Goal: Task Accomplishment & Management: Complete application form

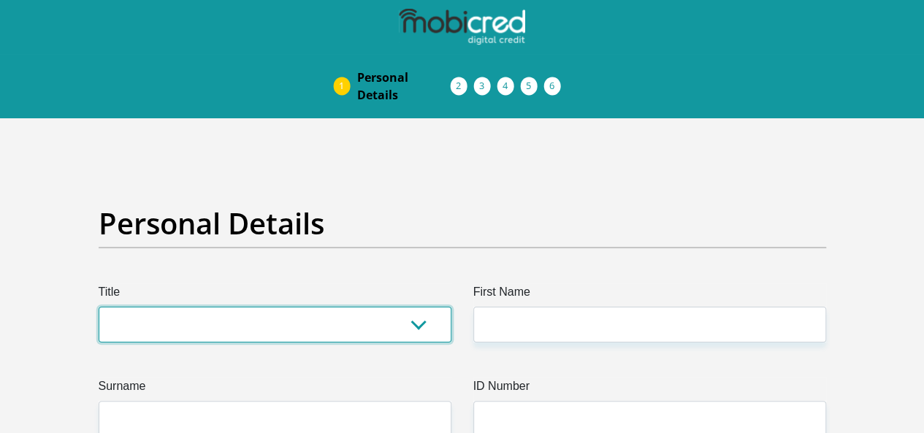
click at [264, 307] on select "Mr Ms Mrs Dr [PERSON_NAME]" at bounding box center [275, 325] width 353 height 36
select select "Mr"
click at [99, 307] on select "Mr Ms Mrs Dr [PERSON_NAME]" at bounding box center [275, 325] width 353 height 36
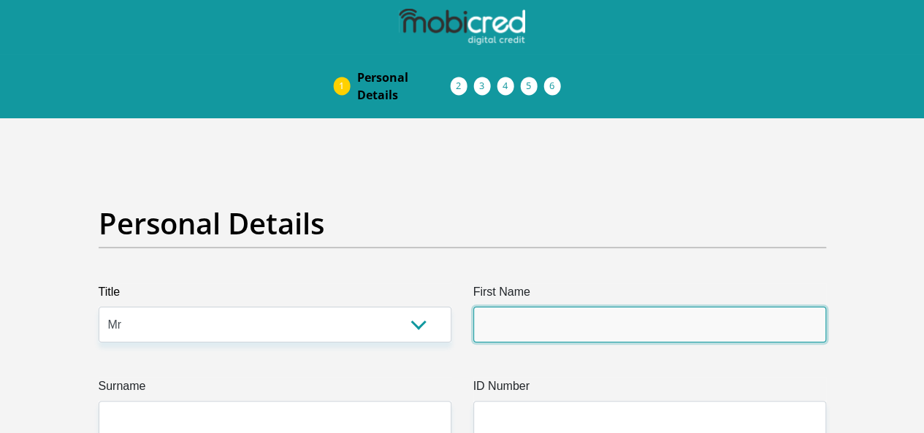
click at [475, 307] on input "First Name" at bounding box center [649, 325] width 353 height 36
type input "[PERSON_NAME]"
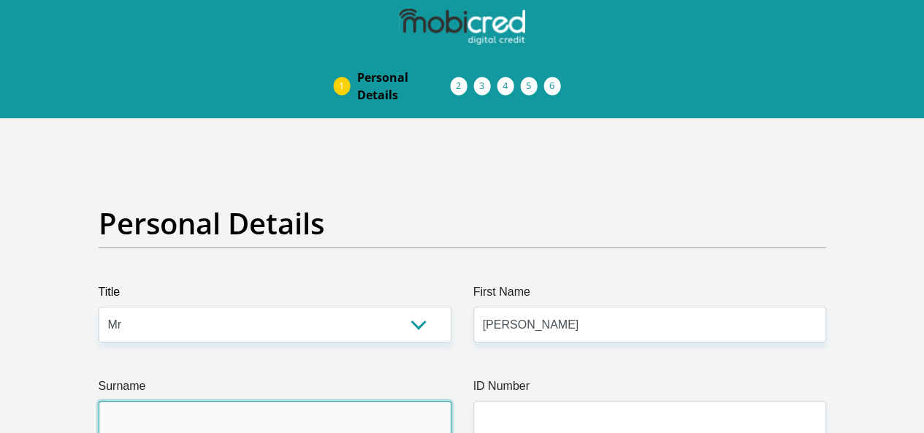
type input "meetsing"
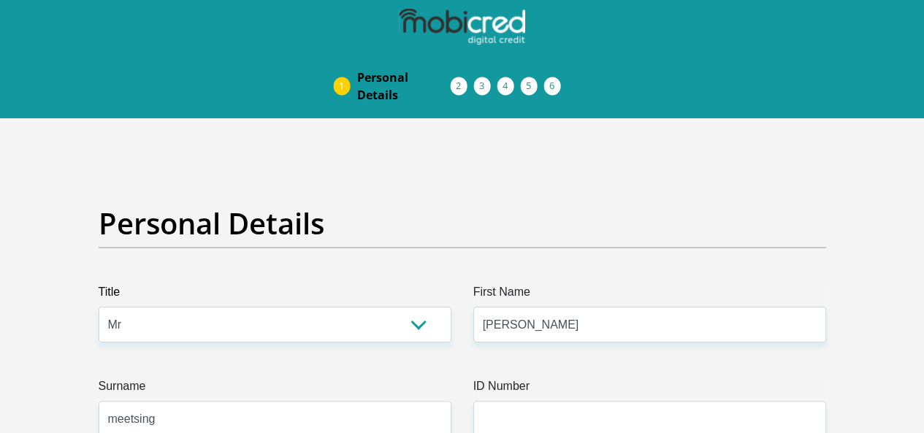
select select "ZAF"
type input "[GEOGRAPHIC_DATA]"
type input "Soweto"
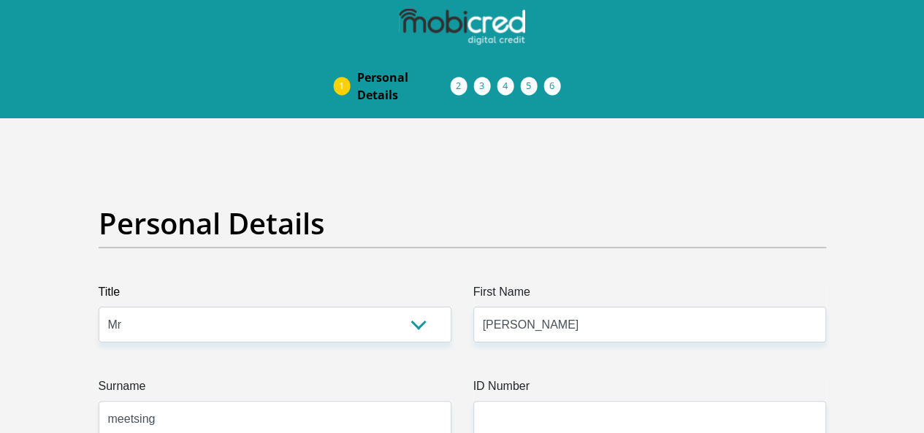
type input "1818"
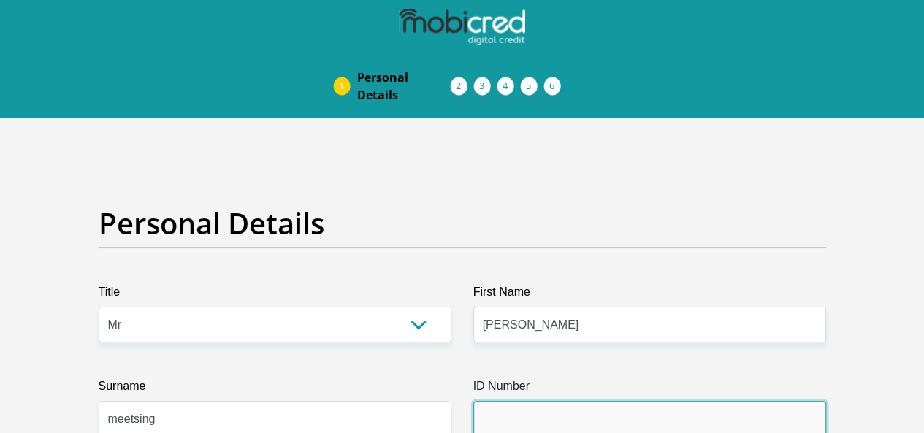
click at [560, 401] on input "ID Number" at bounding box center [649, 419] width 353 height 36
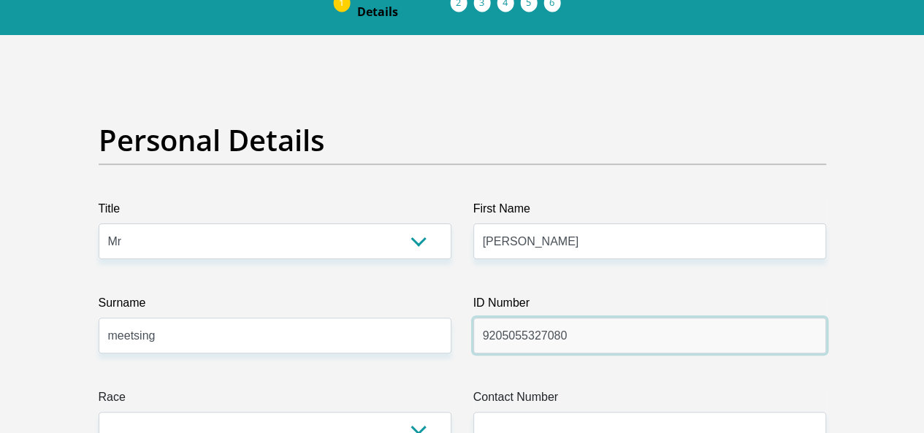
drag, startPoint x: 560, startPoint y: 365, endPoint x: 926, endPoint y: 424, distance: 370.6
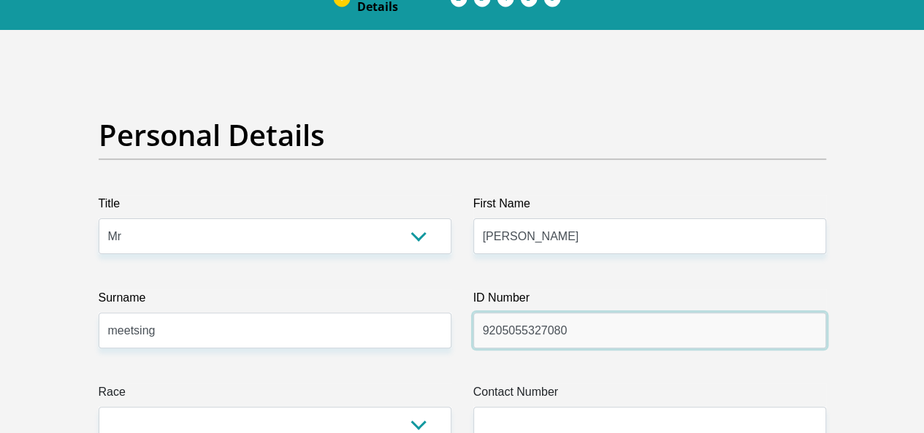
type input "9205055327080"
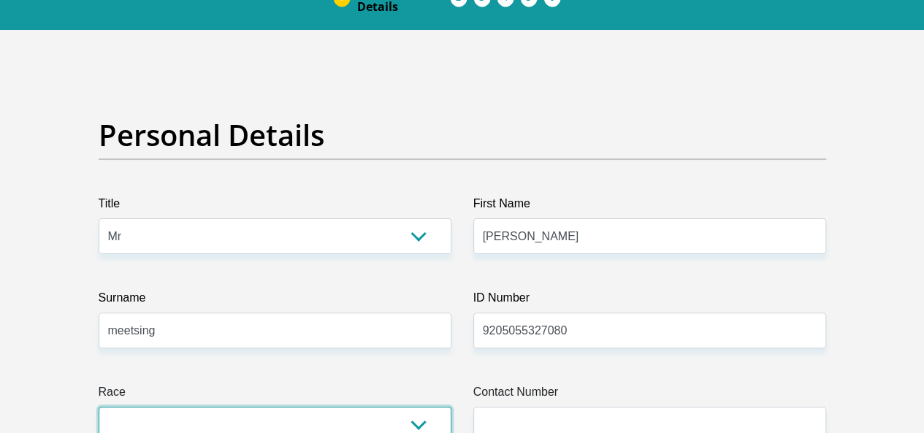
click at [412, 407] on select "Black Coloured Indian White Other" at bounding box center [275, 425] width 353 height 36
select select "1"
click at [99, 407] on select "Black Coloured Indian White Other" at bounding box center [275, 425] width 353 height 36
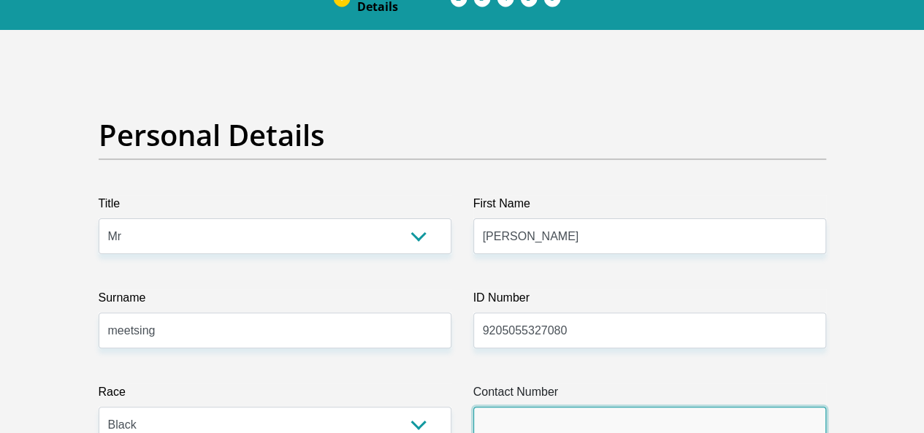
click at [534, 407] on input "Contact Number" at bounding box center [649, 425] width 353 height 36
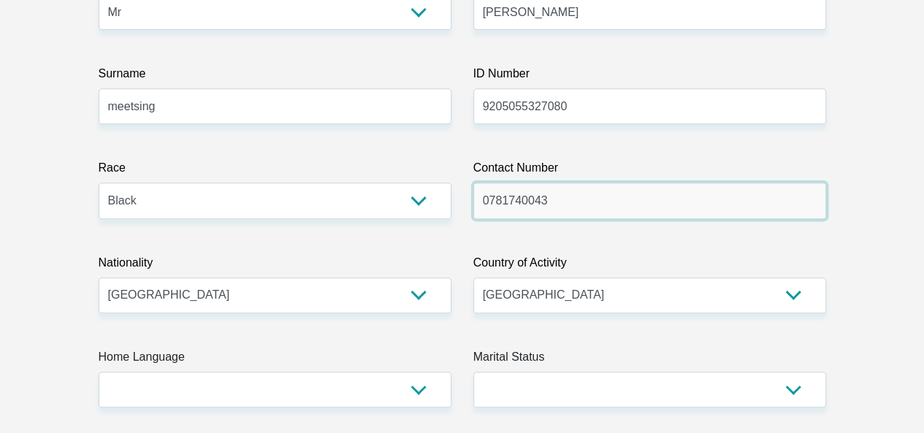
scroll to position [342, 0]
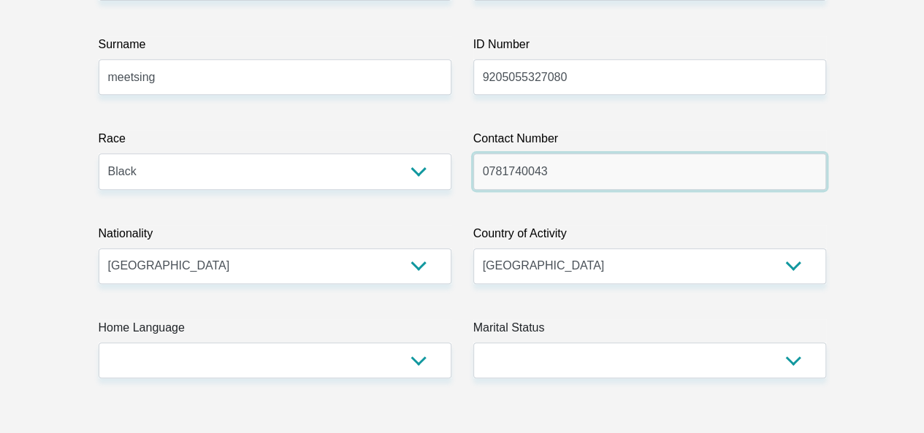
type input "0781740043"
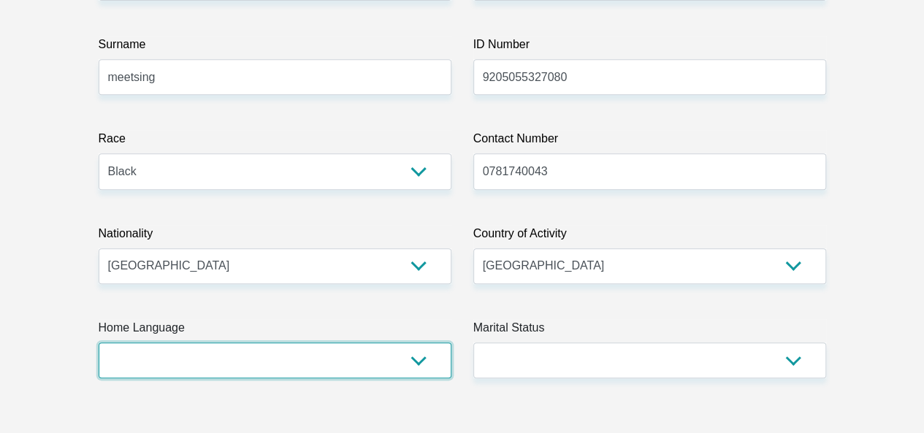
click at [346, 343] on select "Afrikaans English Sepedi South Ndebele Southern Sotho Swati Tsonga Tswana Venda…" at bounding box center [275, 361] width 353 height 36
select select "tsn"
click at [99, 343] on select "Afrikaans English Sepedi South Ndebele Southern Sotho Swati Tsonga Tswana Venda…" at bounding box center [275, 361] width 353 height 36
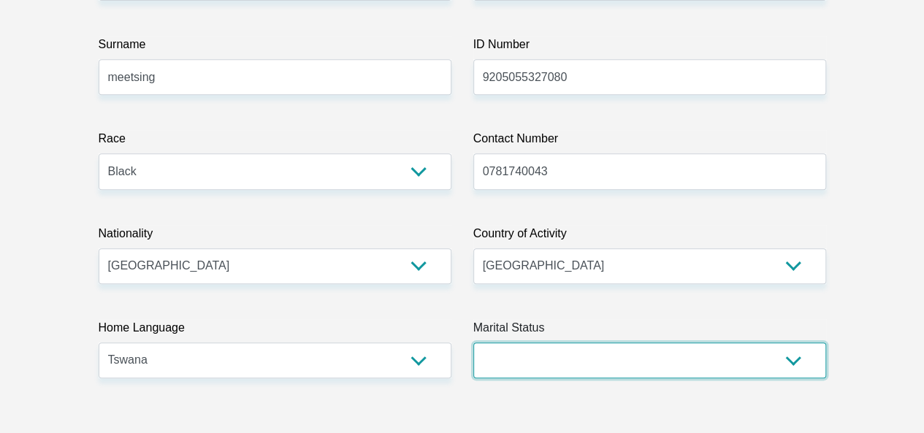
click at [495, 343] on select "Married ANC Single Divorced Widowed Married COP or Customary Law" at bounding box center [649, 361] width 353 height 36
select select "2"
click at [473, 343] on select "Married ANC Single Divorced Widowed Married COP or Customary Law" at bounding box center [649, 361] width 353 height 36
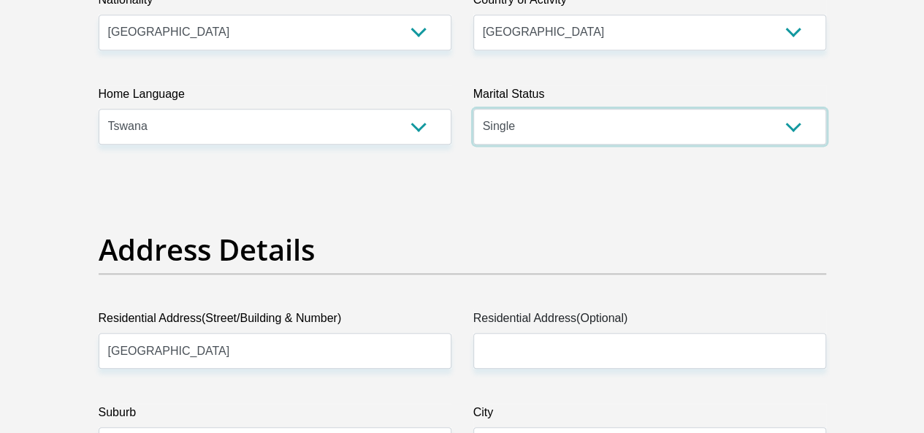
scroll to position [682, 0]
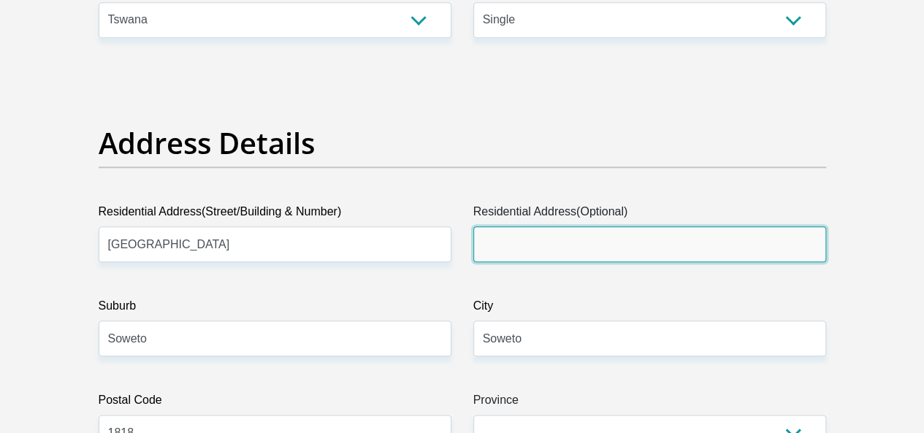
click at [544, 226] on input "Residential Address(Optional)" at bounding box center [649, 244] width 353 height 36
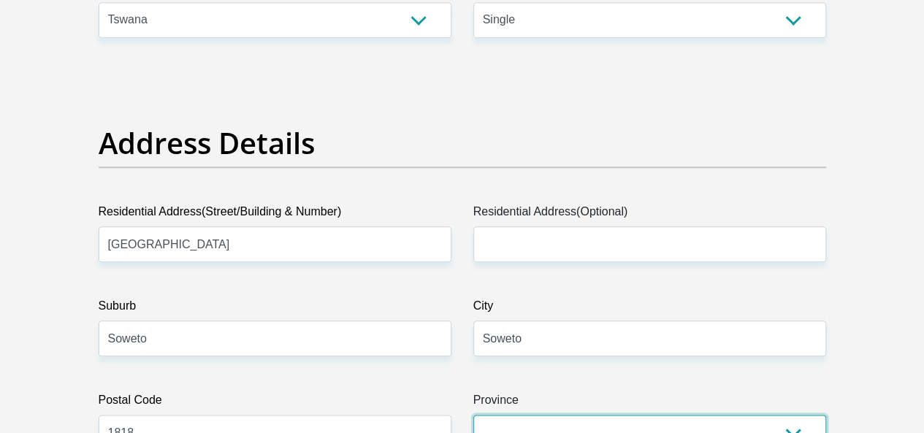
click at [678, 415] on select "Eastern Cape Free State [GEOGRAPHIC_DATA] [GEOGRAPHIC_DATA][DATE] [GEOGRAPHIC_D…" at bounding box center [649, 433] width 353 height 36
select select "Gauteng"
click at [473, 415] on select "Eastern Cape Free State [GEOGRAPHIC_DATA] [GEOGRAPHIC_DATA][DATE] [GEOGRAPHIC_D…" at bounding box center [649, 433] width 353 height 36
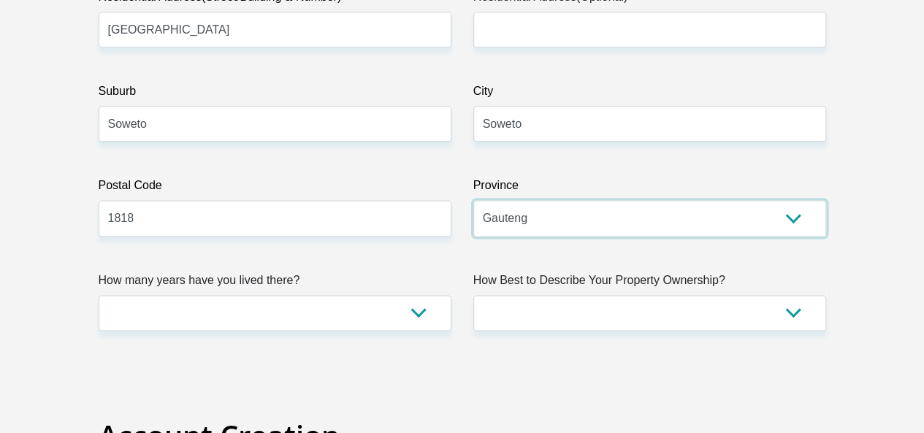
scroll to position [936, 0]
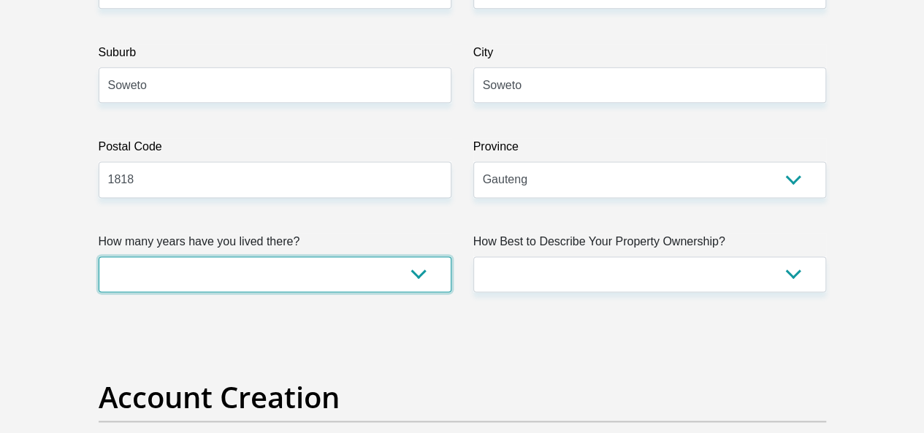
click at [366, 256] on select "less than 1 year 1-3 years 3-5 years 5+ years" at bounding box center [275, 274] width 353 height 36
select select "5"
click at [99, 256] on select "less than 1 year 1-3 years 3-5 years 5+ years" at bounding box center [275, 274] width 353 height 36
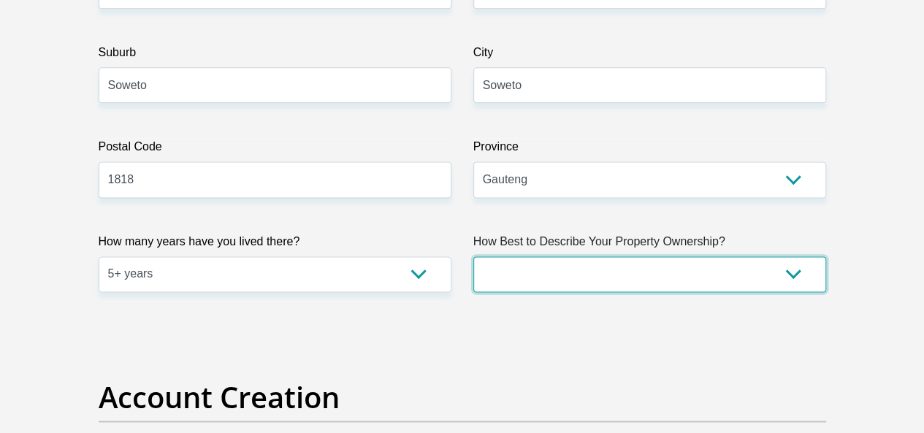
click at [567, 256] on select "Owned Rented Family Owned Company Dwelling" at bounding box center [649, 274] width 353 height 36
select select "parents"
click at [473, 256] on select "Owned Rented Family Owned Company Dwelling" at bounding box center [649, 274] width 353 height 36
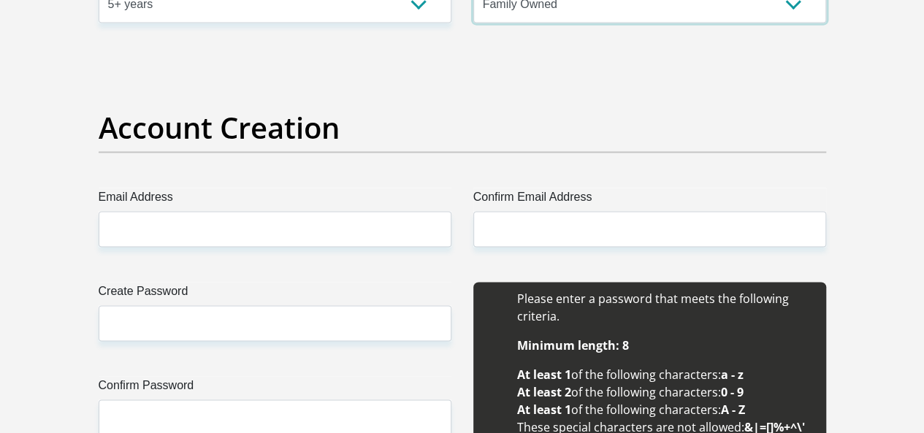
scroll to position [1228, 0]
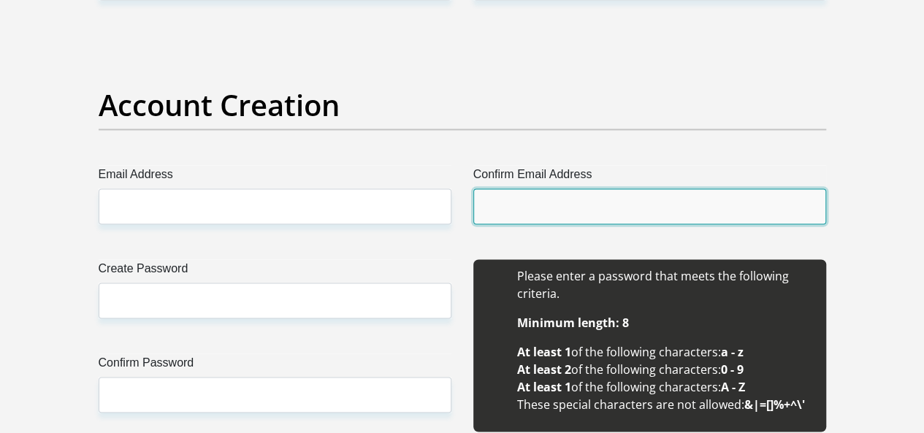
click at [596, 188] on input "Confirm Email Address" at bounding box center [649, 206] width 353 height 36
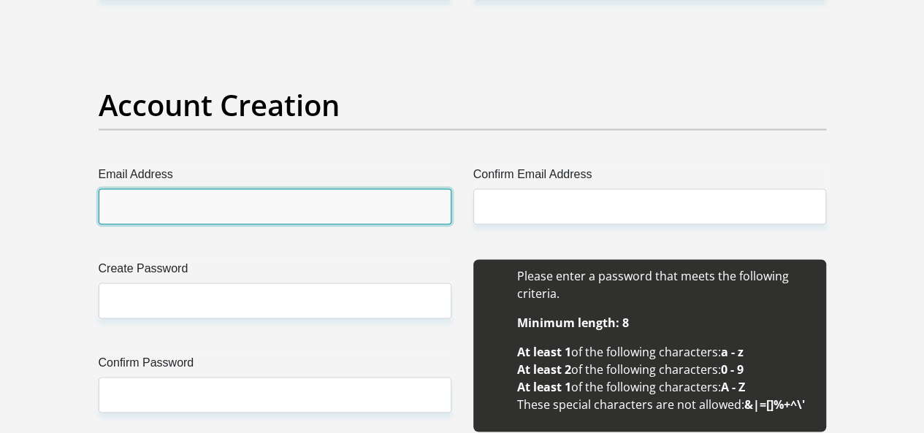
click at [361, 188] on input "Email Address" at bounding box center [275, 206] width 353 height 36
click at [296, 188] on input "Email Address" at bounding box center [275, 206] width 353 height 36
click at [284, 188] on input "Email Address" at bounding box center [275, 206] width 353 height 36
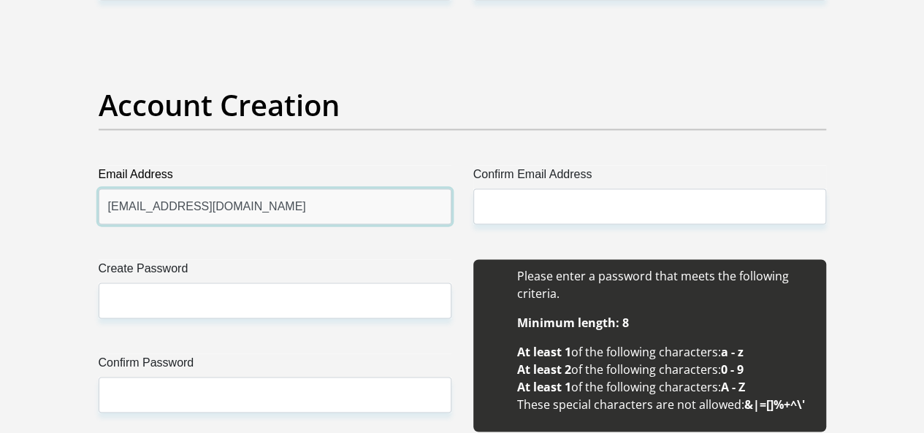
type input "[EMAIL_ADDRESS][DOMAIN_NAME]"
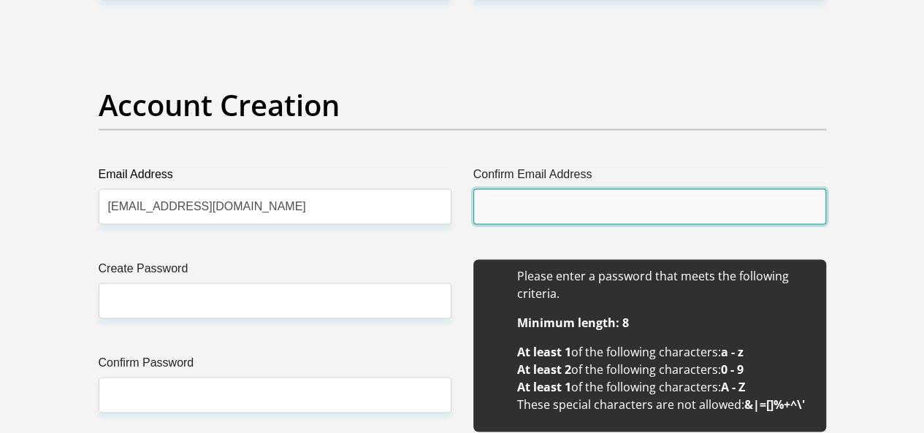
click at [557, 188] on input "Confirm Email Address" at bounding box center [649, 206] width 353 height 36
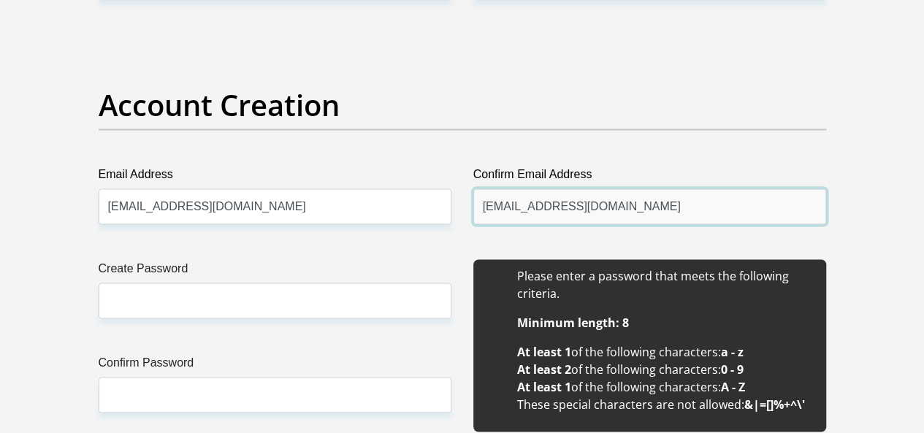
type input "[EMAIL_ADDRESS][DOMAIN_NAME]"
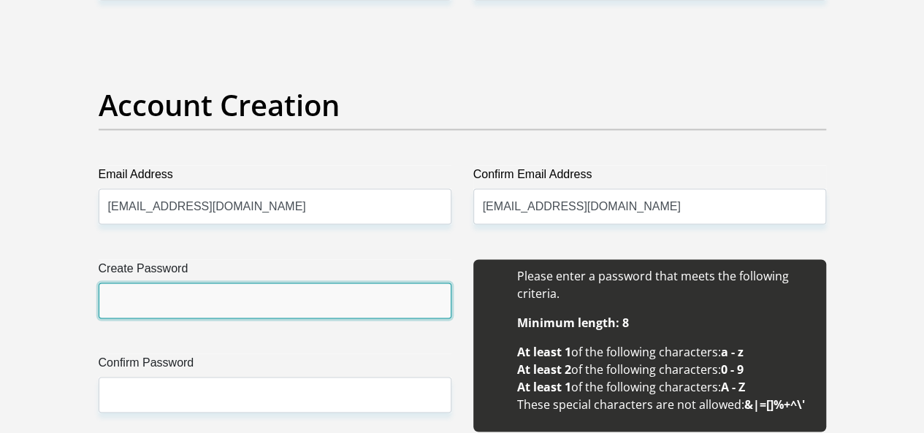
click at [247, 283] on input "Create Password" at bounding box center [275, 301] width 353 height 36
type input "Lesedi1957"
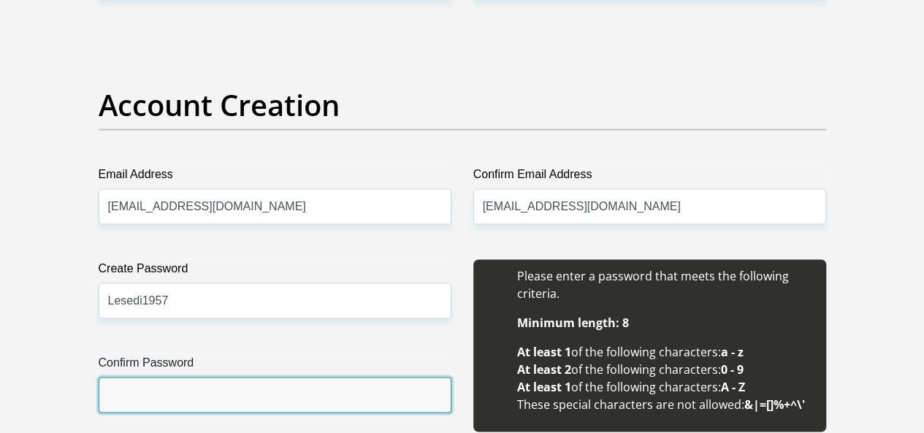
click at [213, 377] on input "Confirm Password" at bounding box center [275, 395] width 353 height 36
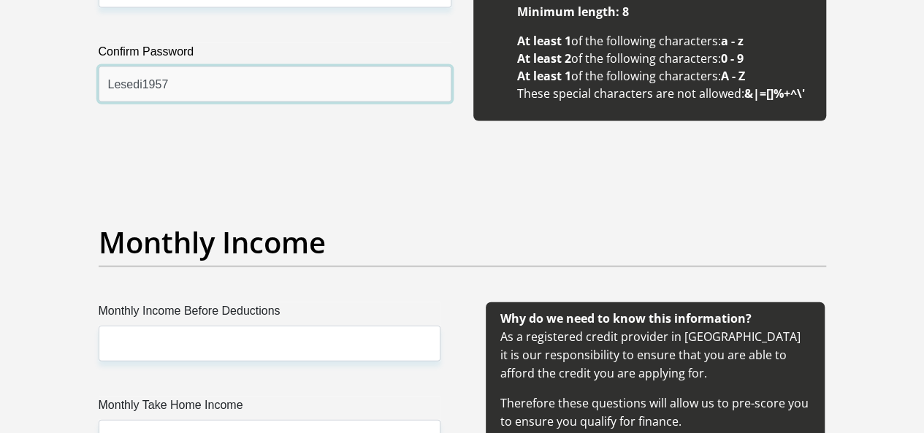
scroll to position [1544, 0]
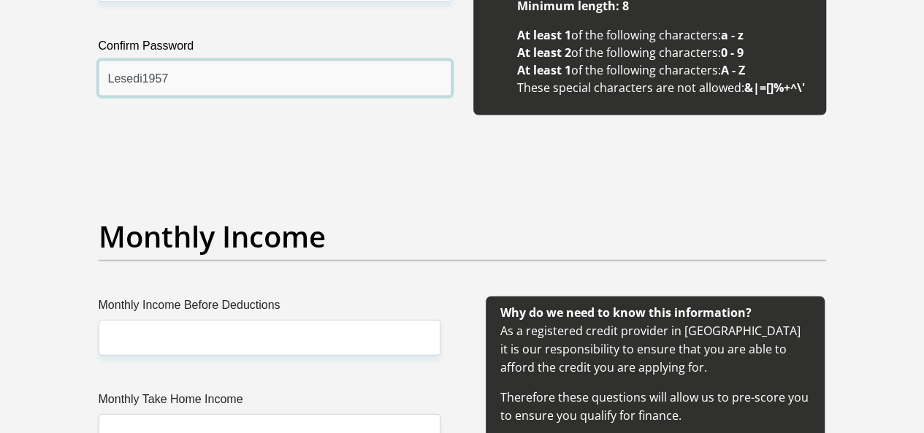
type input "Lesedi1957"
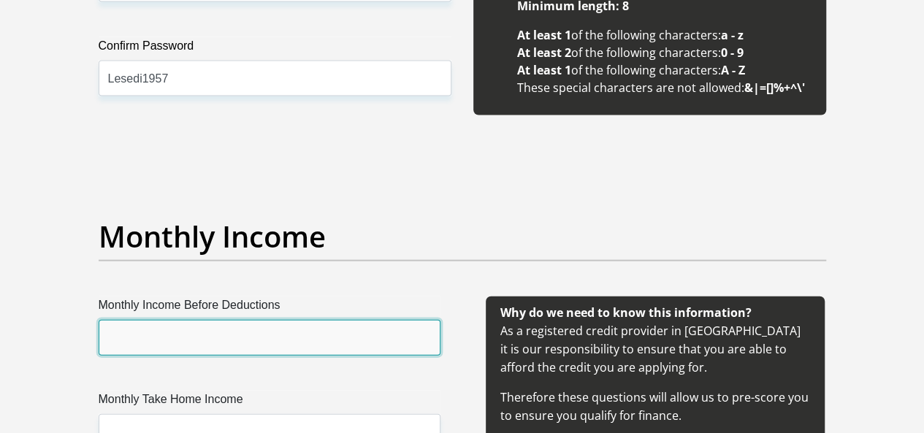
click at [337, 320] on input "Monthly Income Before Deductions" at bounding box center [270, 338] width 342 height 36
type input "19000"
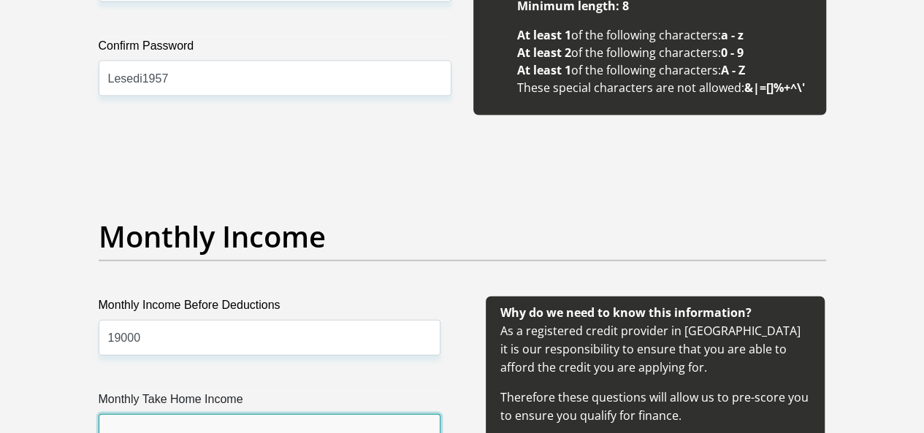
click at [226, 414] on input "Monthly Take Home Income" at bounding box center [270, 432] width 342 height 36
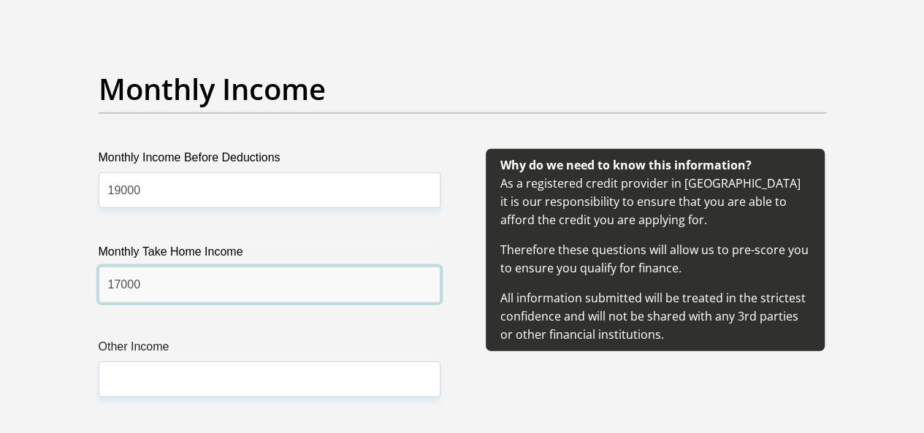
scroll to position [1723, 0]
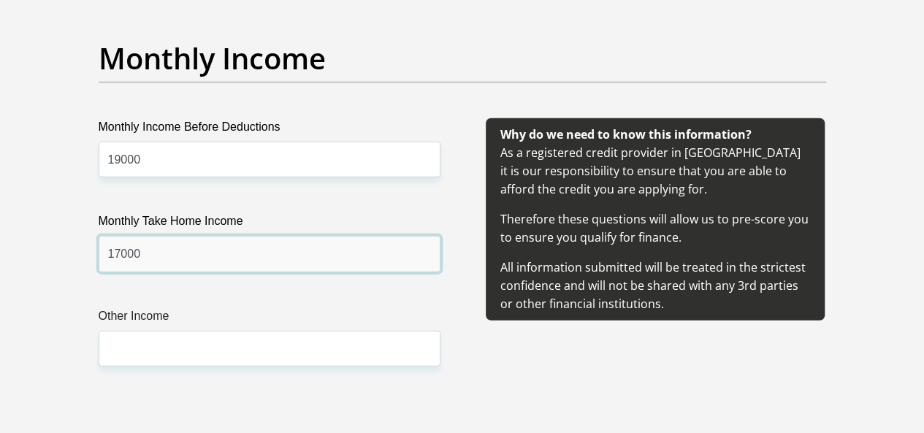
type input "17000"
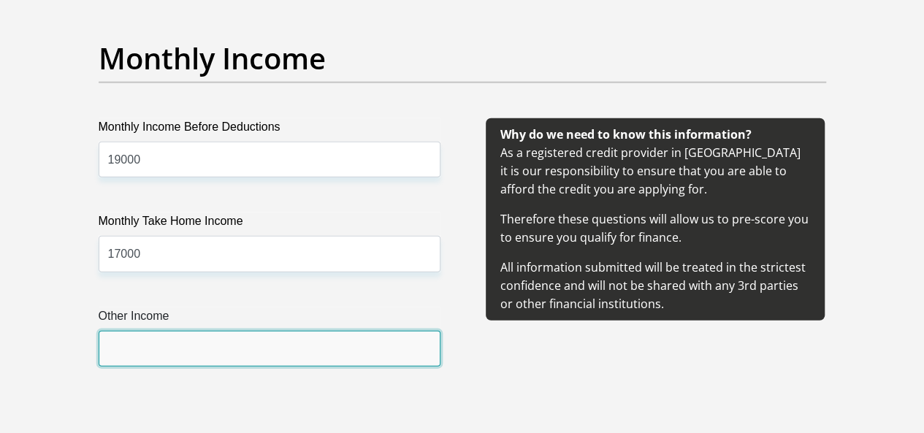
click at [165, 331] on input "Other Income" at bounding box center [270, 349] width 342 height 36
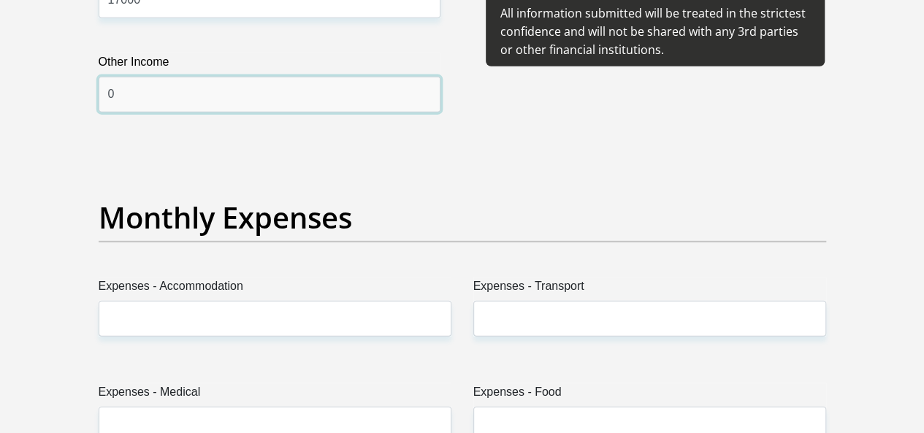
scroll to position [2095, 0]
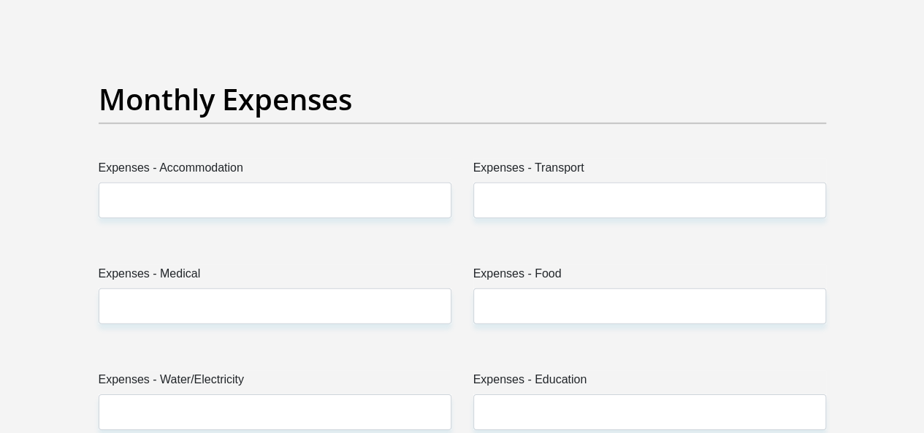
type input "0"
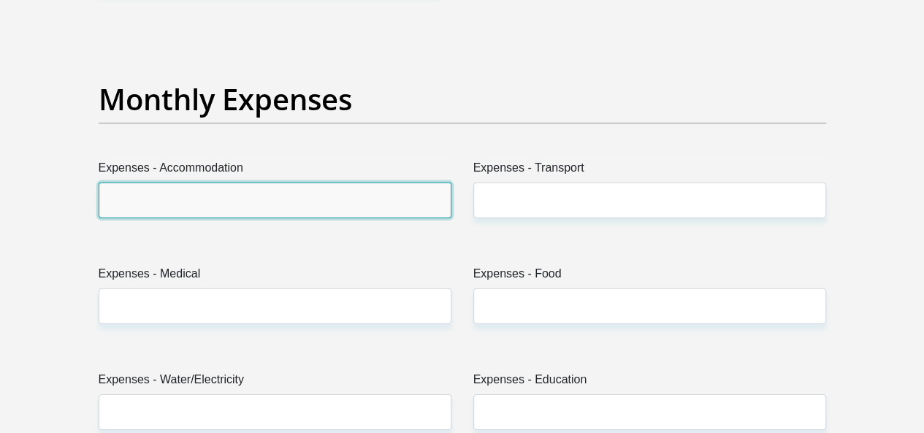
click at [263, 183] on input "Expenses - Accommodation" at bounding box center [275, 201] width 353 height 36
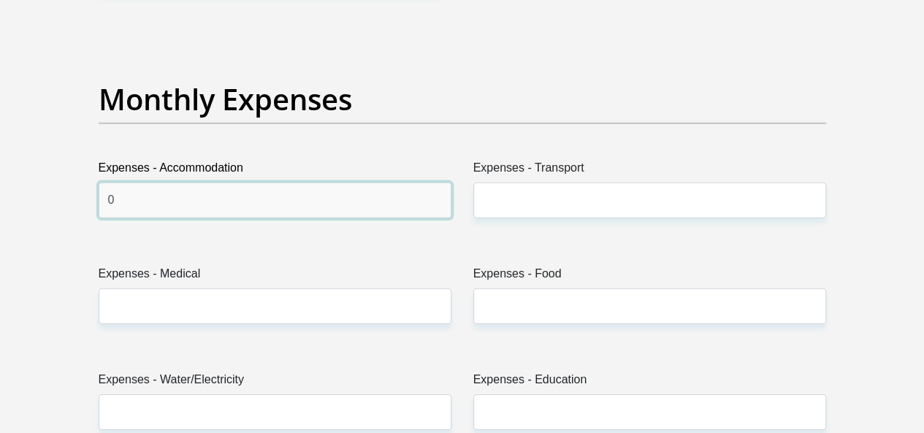
type input "0"
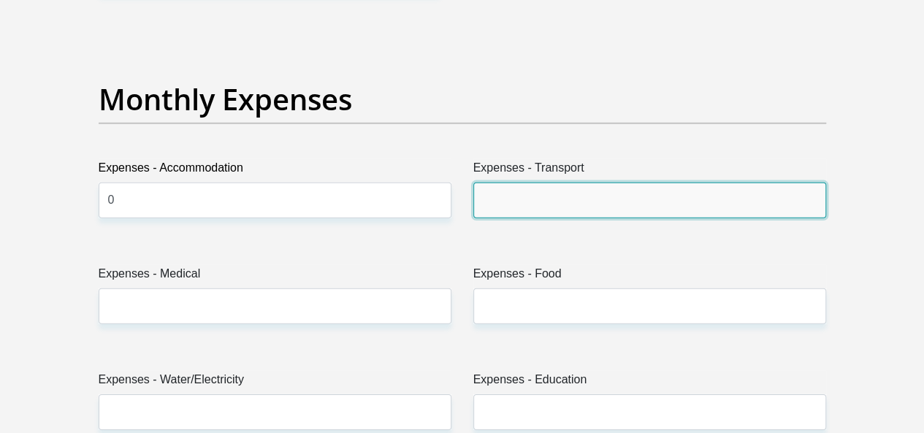
click at [549, 183] on input "Expenses - Transport" at bounding box center [649, 201] width 353 height 36
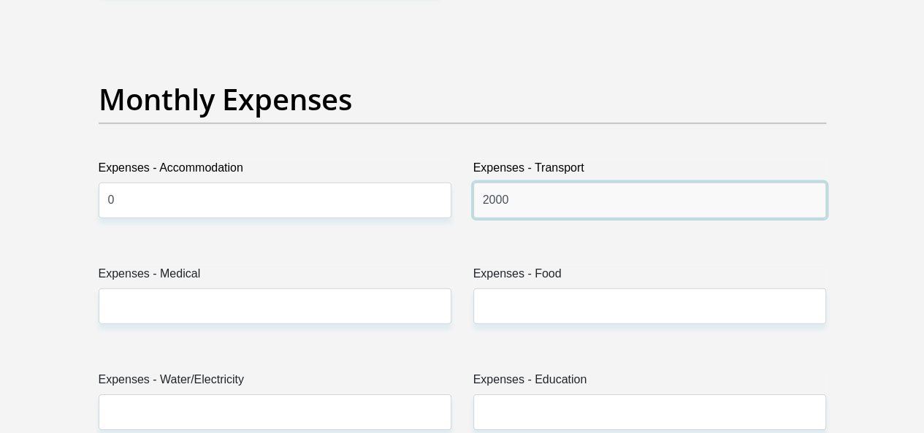
type input "2000"
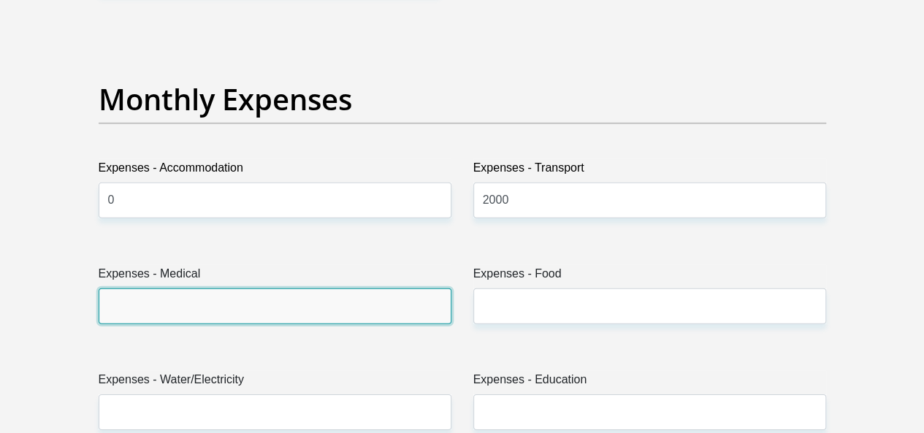
click at [253, 289] on input "Expenses - Medical" at bounding box center [275, 307] width 353 height 36
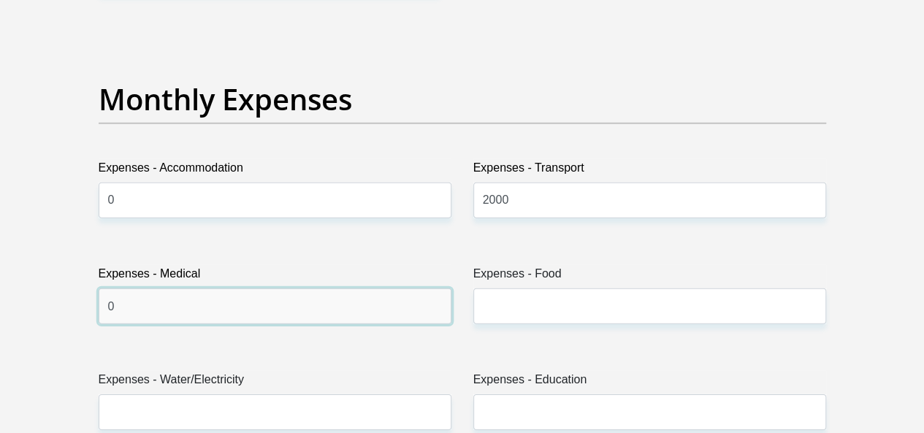
type input "0"
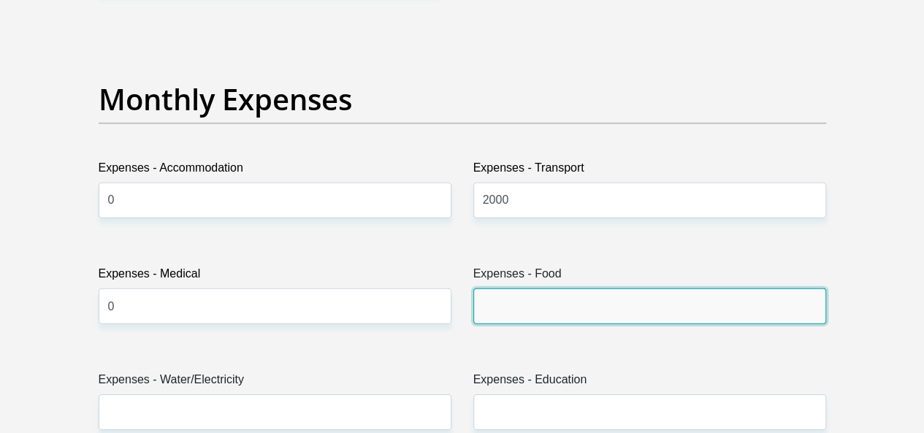
click at [519, 289] on input "Expenses - Food" at bounding box center [649, 307] width 353 height 36
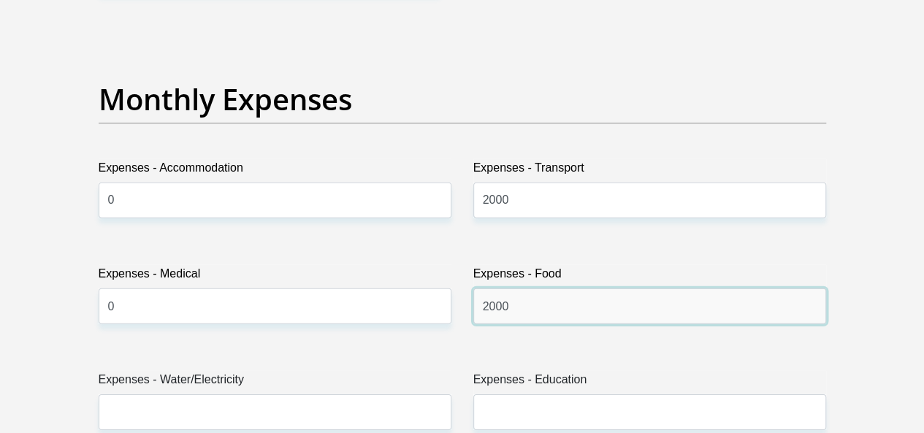
type input "2000"
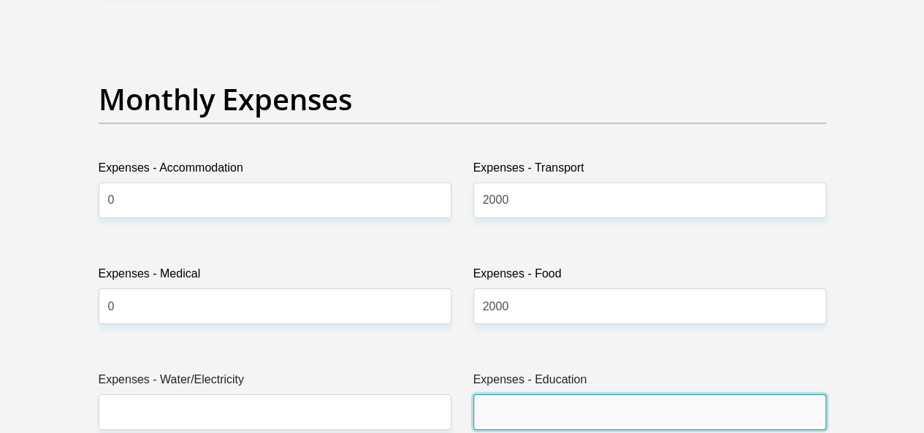
click at [500, 394] on input "Expenses - Education" at bounding box center [649, 412] width 353 height 36
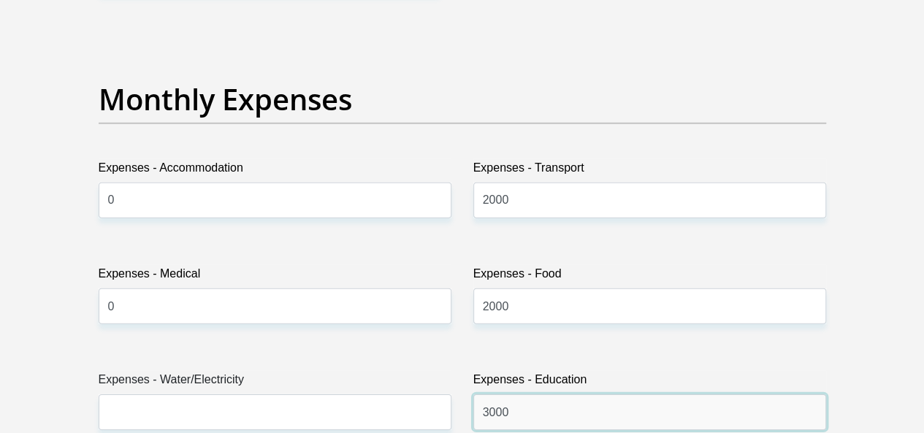
type input "3000"
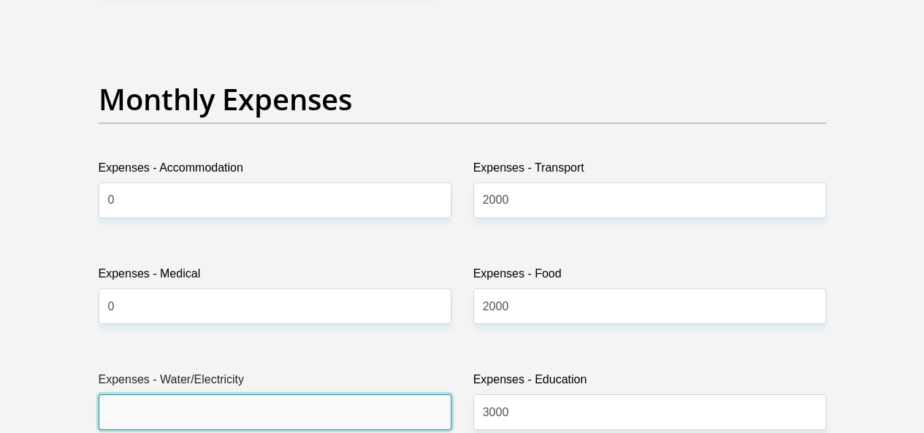
click at [191, 394] on input "Expenses - Water/Electricity" at bounding box center [275, 412] width 353 height 36
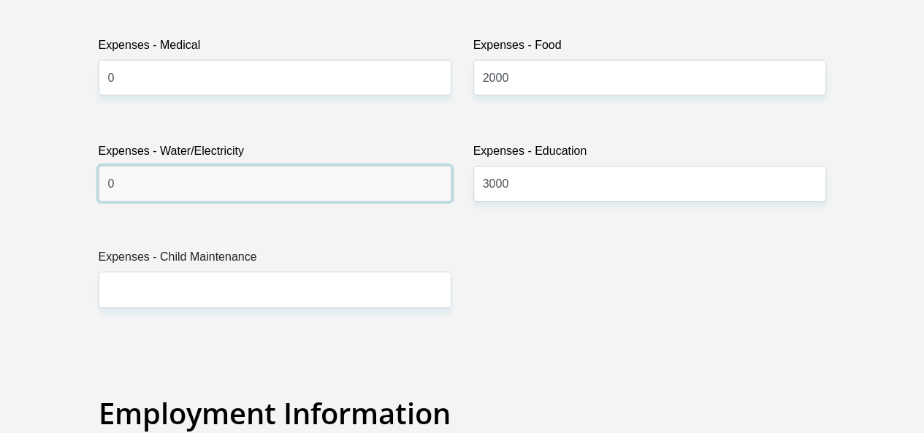
scroll to position [2343, 0]
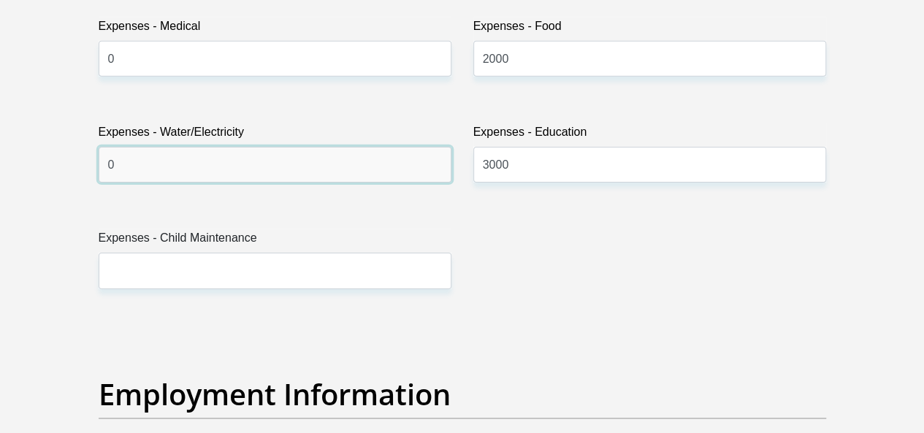
type input "0"
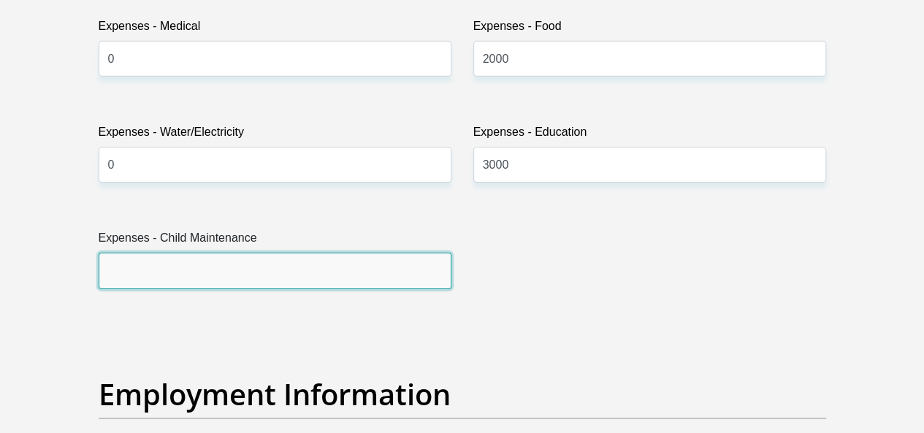
click at [269, 253] on input "Expenses - Child Maintenance" at bounding box center [275, 271] width 353 height 36
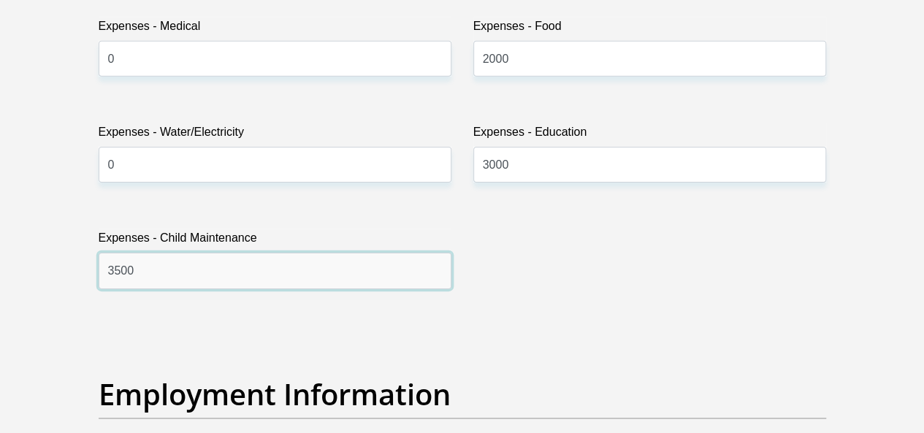
type input "3500"
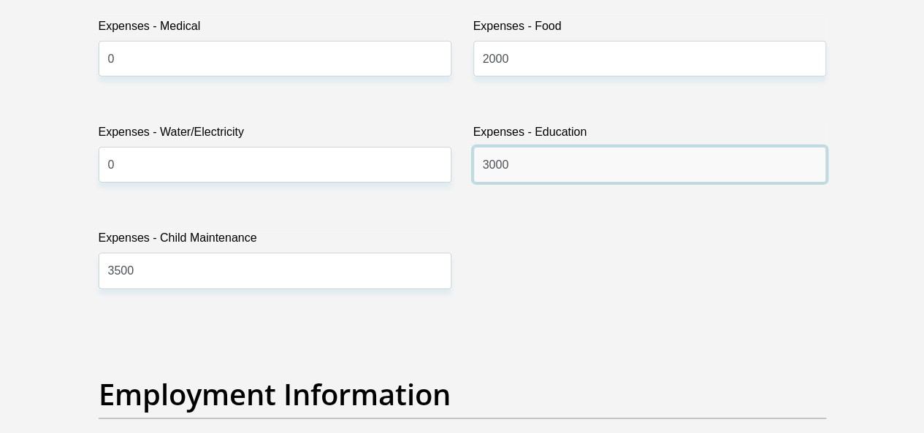
click at [546, 147] on input "3000" at bounding box center [649, 165] width 353 height 36
type input "3"
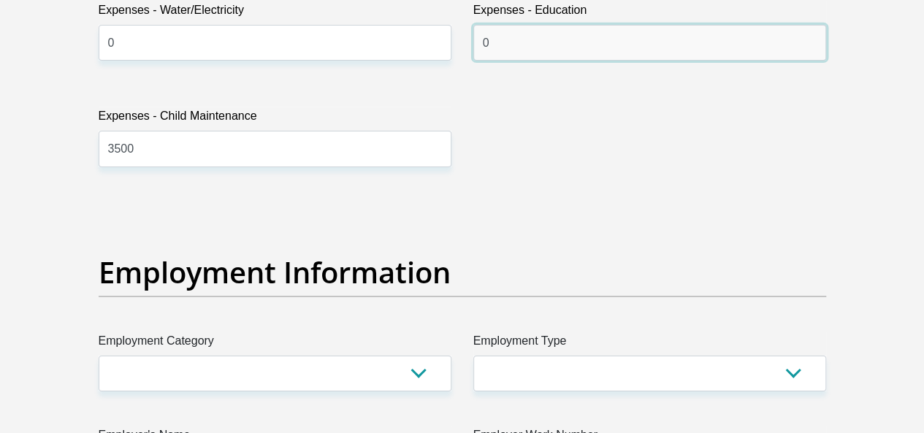
scroll to position [2647, 0]
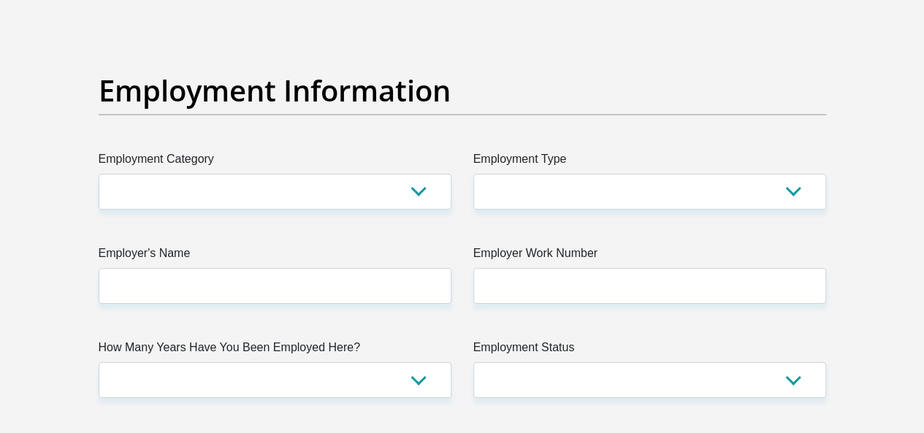
type input "0"
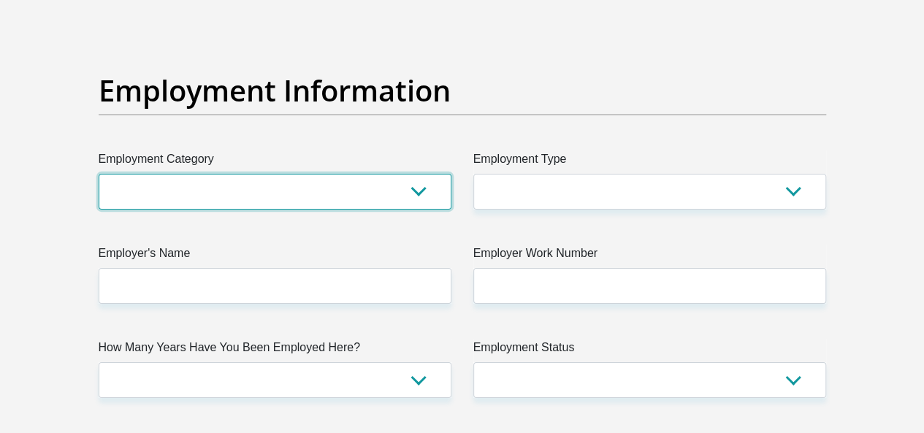
click at [153, 174] on select "AGRICULTURE ALCOHOL & TOBACCO CONSTRUCTION MATERIALS METALLURGY EQUIPMENT FOR R…" at bounding box center [275, 192] width 353 height 36
select select "69"
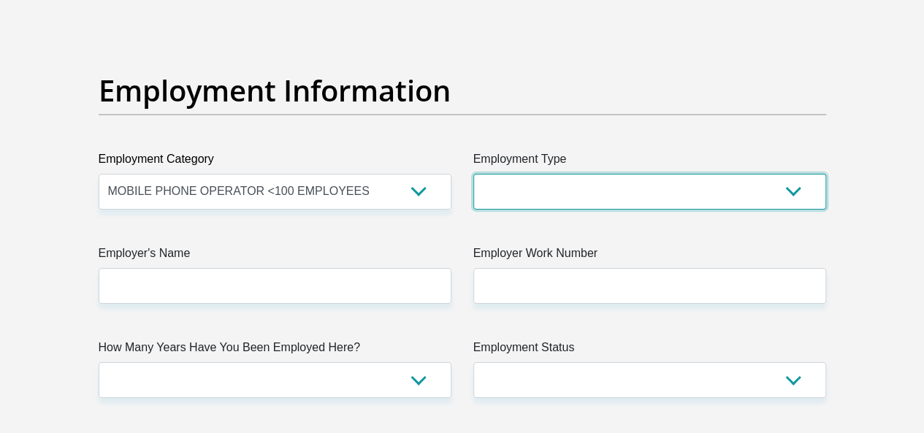
click at [560, 174] on select "College/Lecturer Craft Seller Creative Driver Executive Farmer Forces - Non Com…" at bounding box center [649, 192] width 353 height 36
select select "Manager"
click at [473, 174] on select "College/Lecturer Craft Seller Creative Driver Executive Farmer Forces - Non Com…" at bounding box center [649, 192] width 353 height 36
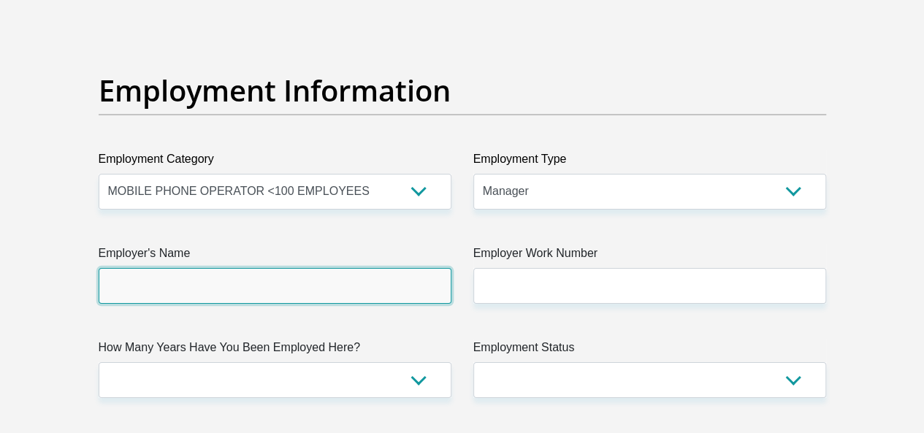
click at [405, 268] on input "Employer's Name" at bounding box center [275, 286] width 353 height 36
click at [389, 268] on input "digitalmall" at bounding box center [275, 286] width 353 height 36
type input "digitalmall"
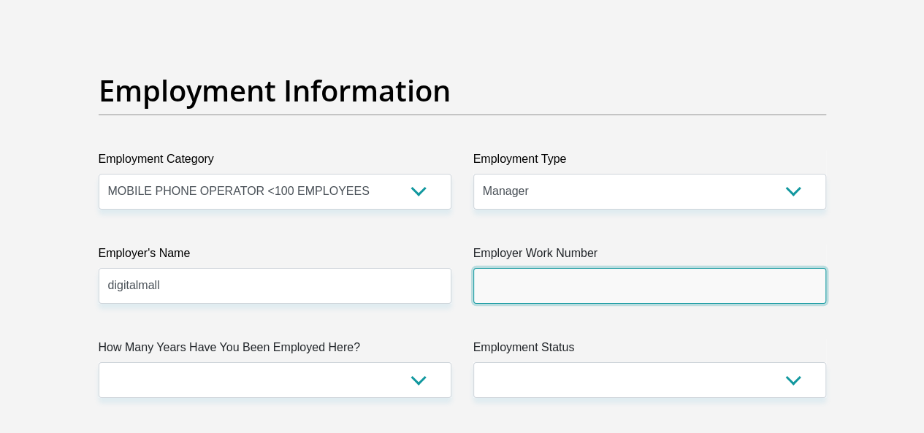
click at [524, 268] on input "Employer Work Number" at bounding box center [649, 286] width 353 height 36
type input "0117597000"
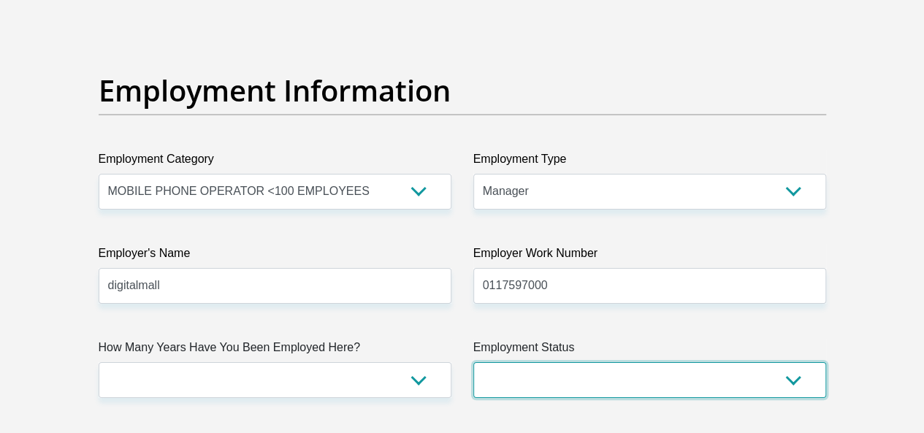
click at [647, 362] on select "Permanent/Full-time Part-time/Casual [DEMOGRAPHIC_DATA] Worker Self-Employed Ho…" at bounding box center [649, 380] width 353 height 36
select select "1"
click at [473, 362] on select "Permanent/Full-time Part-time/Casual [DEMOGRAPHIC_DATA] Worker Self-Employed Ho…" at bounding box center [649, 380] width 353 height 36
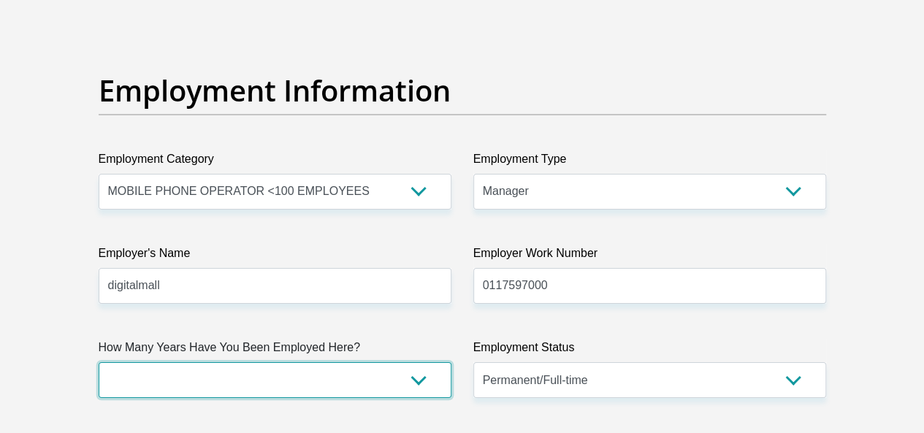
click at [374, 362] on select "less than 1 year 1-3 years 3-5 years 5+ years" at bounding box center [275, 380] width 353 height 36
select select "60"
click at [99, 362] on select "less than 1 year 1-3 years 3-5 years 5+ years" at bounding box center [275, 380] width 353 height 36
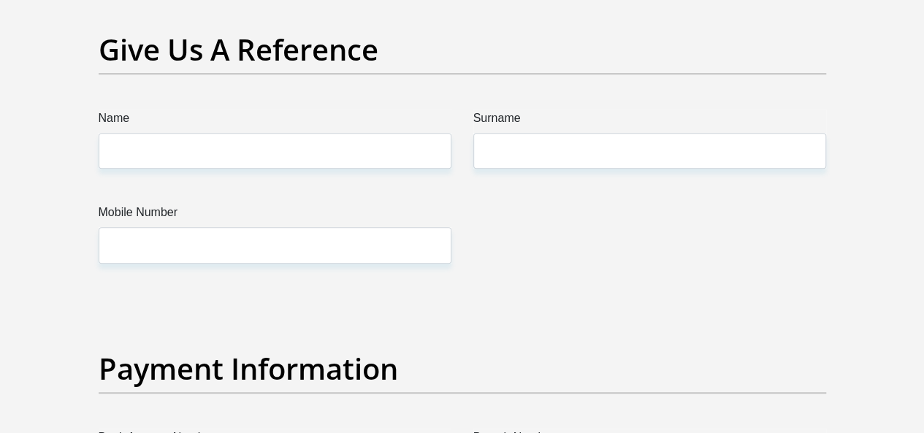
scroll to position [3056, 0]
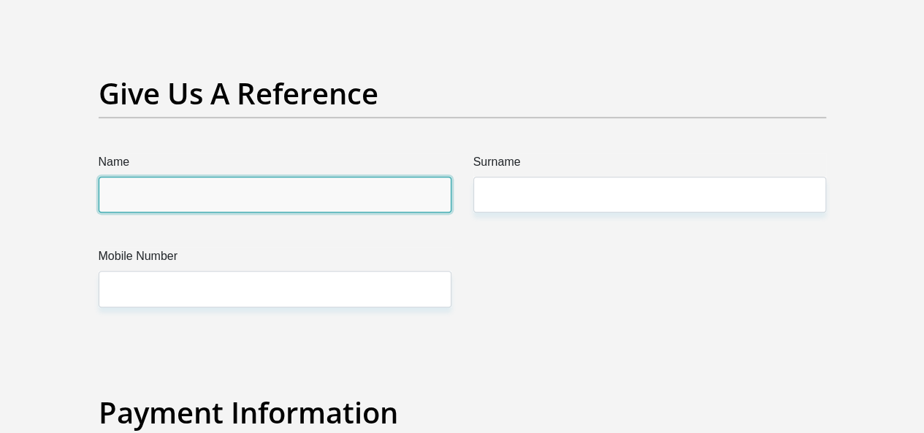
click at [354, 177] on input "Name" at bounding box center [275, 195] width 353 height 36
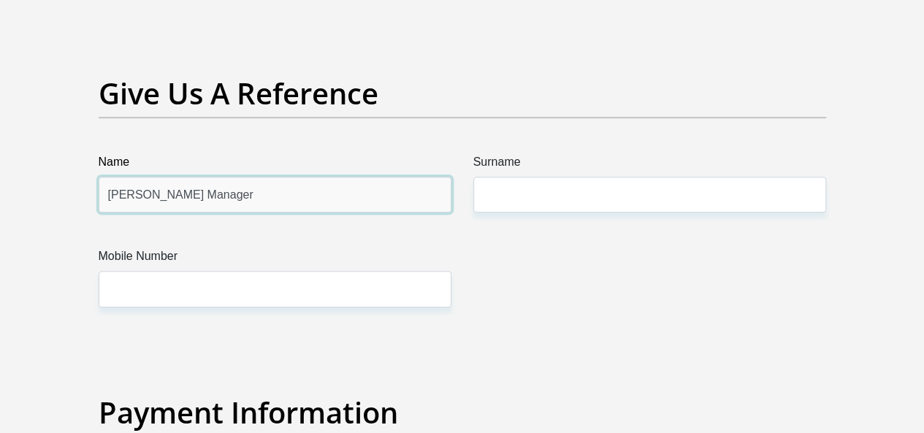
type input "[PERSON_NAME] Manager"
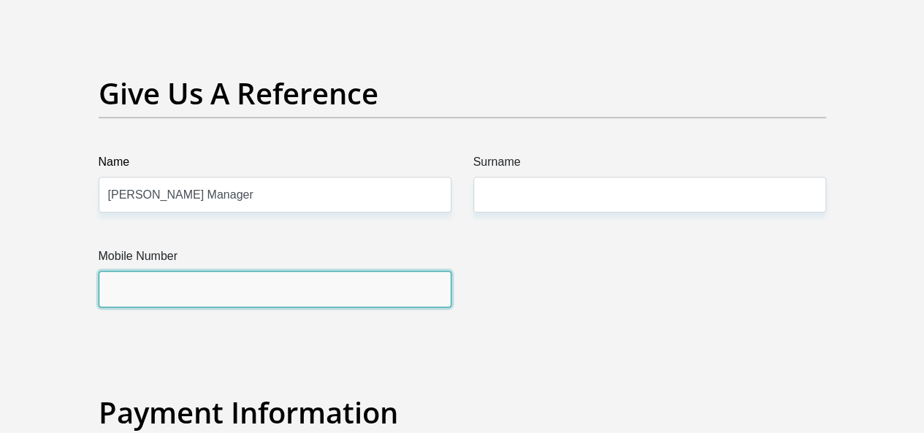
click at [217, 271] on input "Mobile Number" at bounding box center [275, 289] width 353 height 36
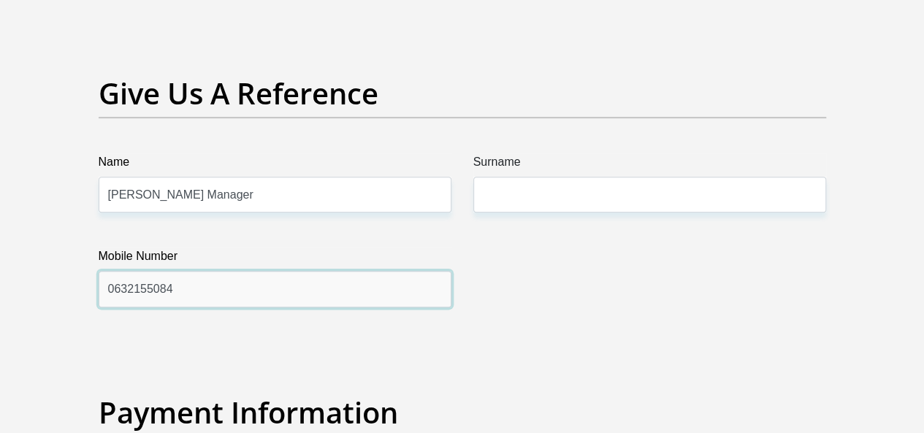
type input "0632155084"
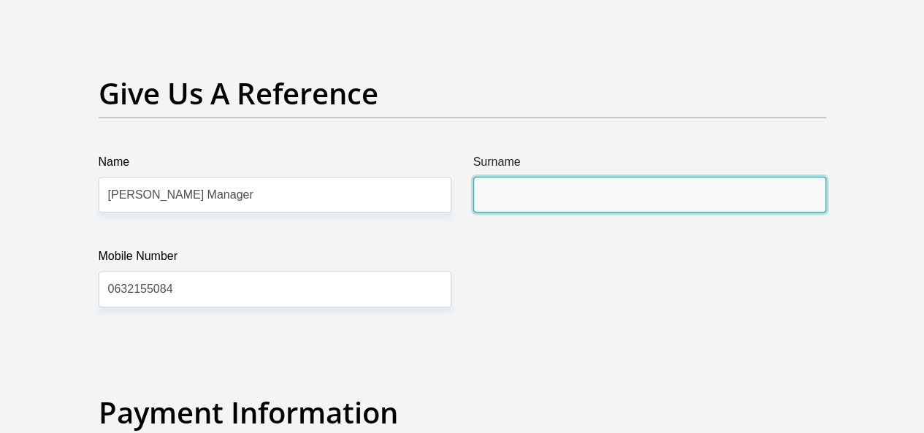
click at [519, 177] on input "Surname" at bounding box center [649, 195] width 353 height 36
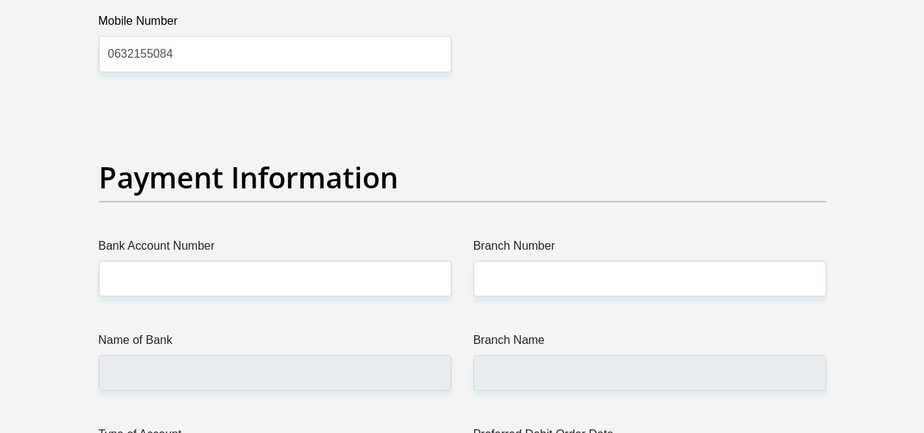
scroll to position [3348, 0]
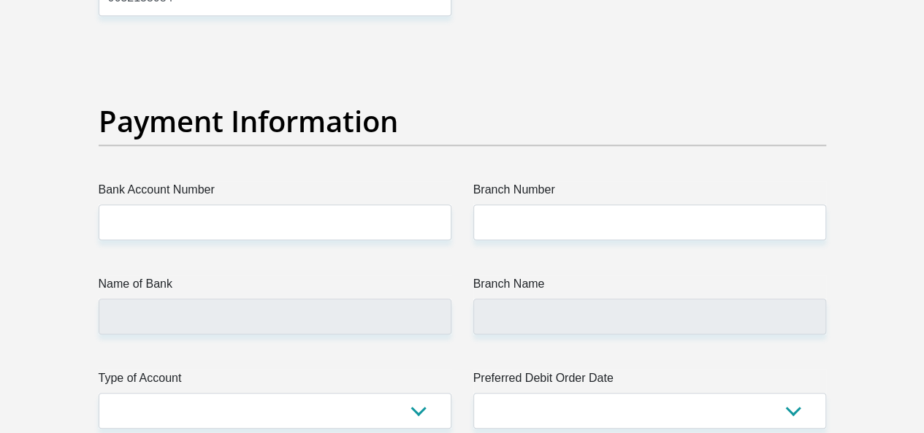
type input "M"
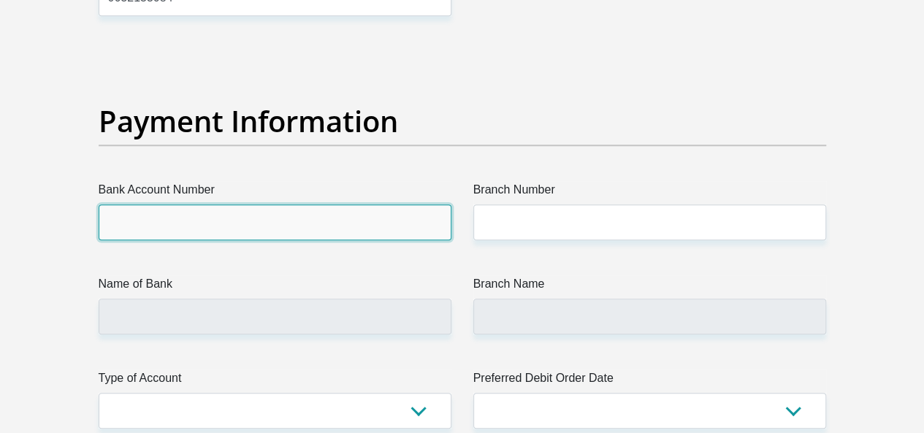
click at [320, 205] on input "Bank Account Number" at bounding box center [275, 223] width 353 height 36
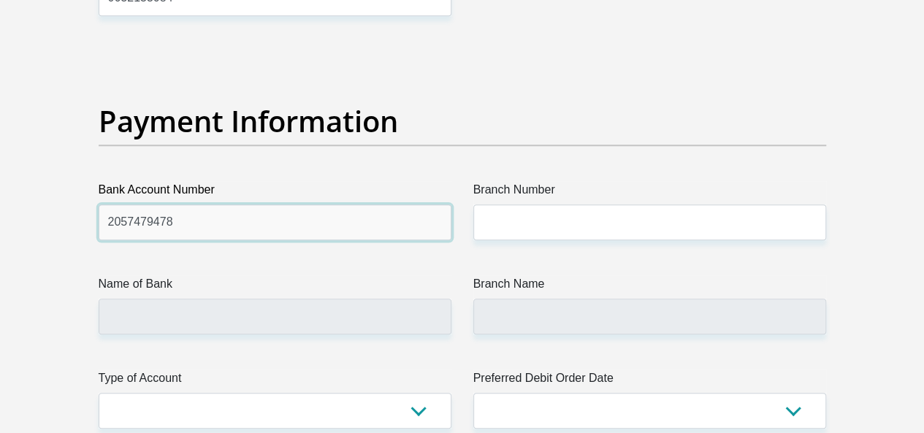
type input "2057479478"
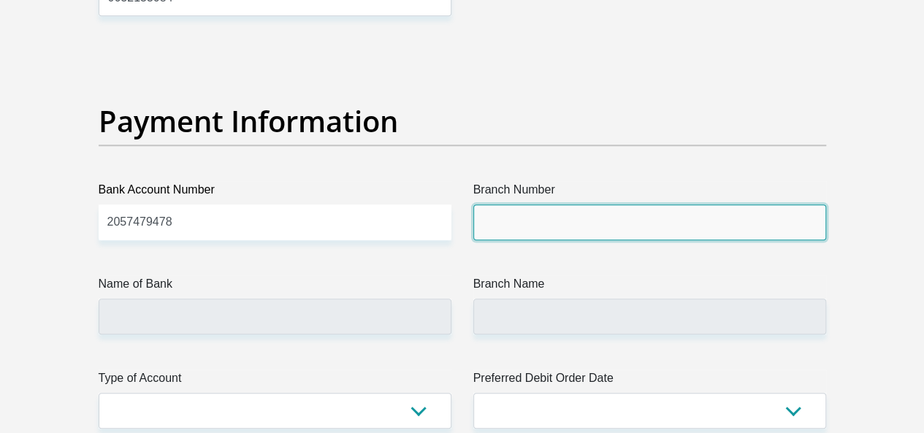
click at [576, 205] on input "Branch Number" at bounding box center [649, 223] width 353 height 36
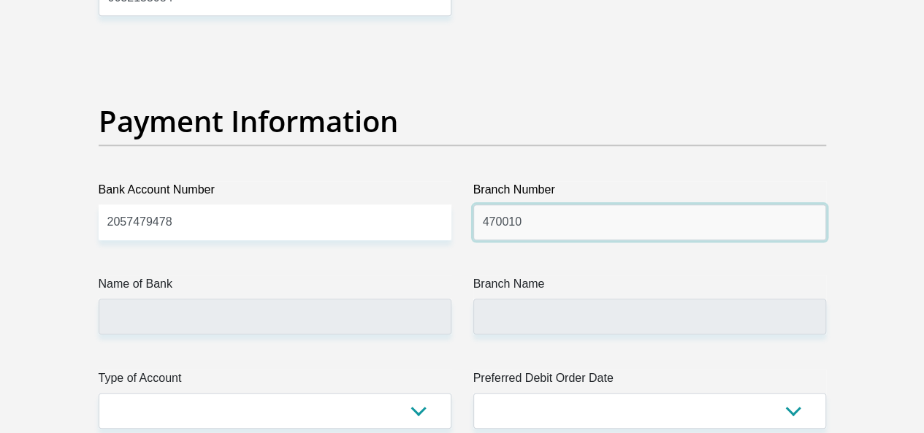
type input "470010"
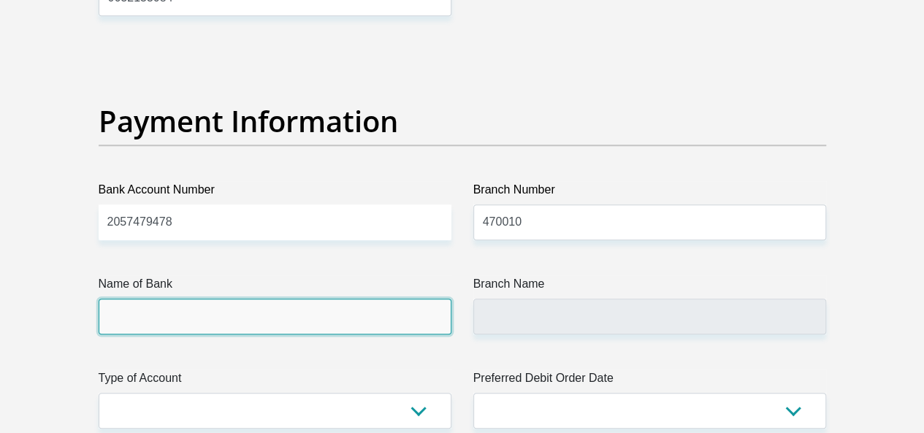
click at [412, 299] on input "Name of Bank" at bounding box center [275, 317] width 353 height 36
type input "CAPITEC BANK LIMITED"
type input "CAPITEC BANK CPC"
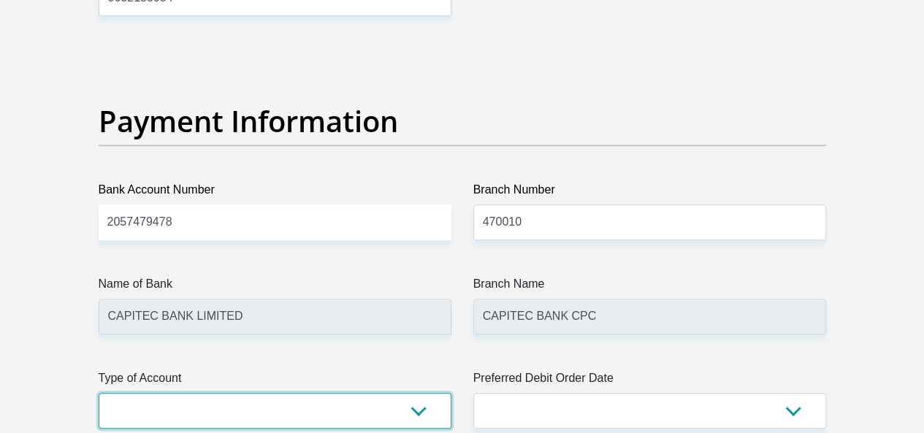
click at [294, 393] on select "Cheque Savings" at bounding box center [275, 411] width 353 height 36
select select "SAV"
click at [99, 393] on select "Cheque Savings" at bounding box center [275, 411] width 353 height 36
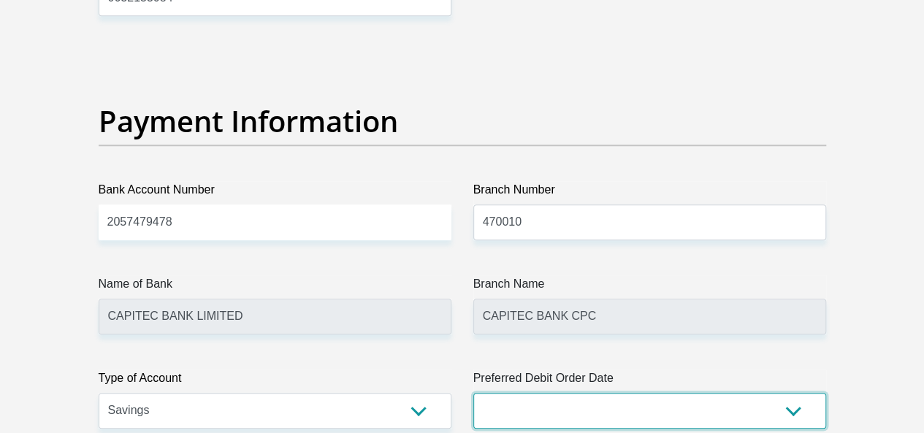
click at [530, 393] on select "1st 2nd 3rd 4th 5th 7th 18th 19th 20th 21st 22nd 23rd 24th 25th 26th 27th 28th …" at bounding box center [649, 411] width 353 height 36
click at [473, 393] on select "1st 2nd 3rd 4th 5th 7th 18th 19th 20th 21st 22nd 23rd 24th 25th 26th 27th 28th …" at bounding box center [649, 411] width 353 height 36
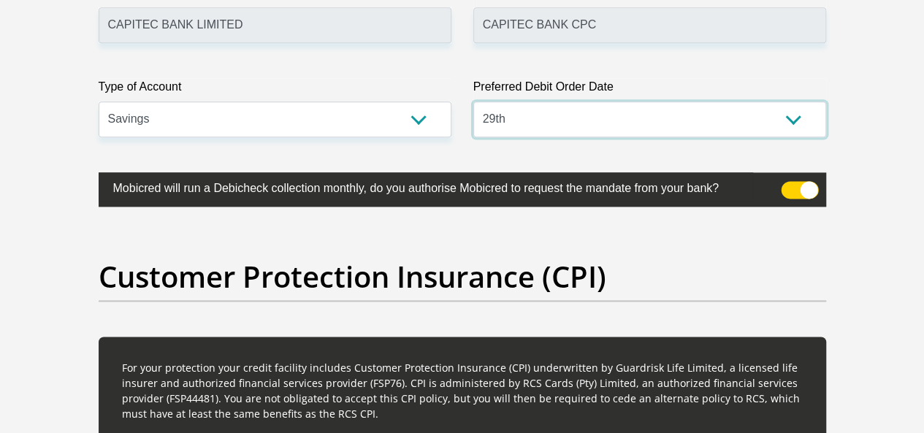
scroll to position [3664, 0]
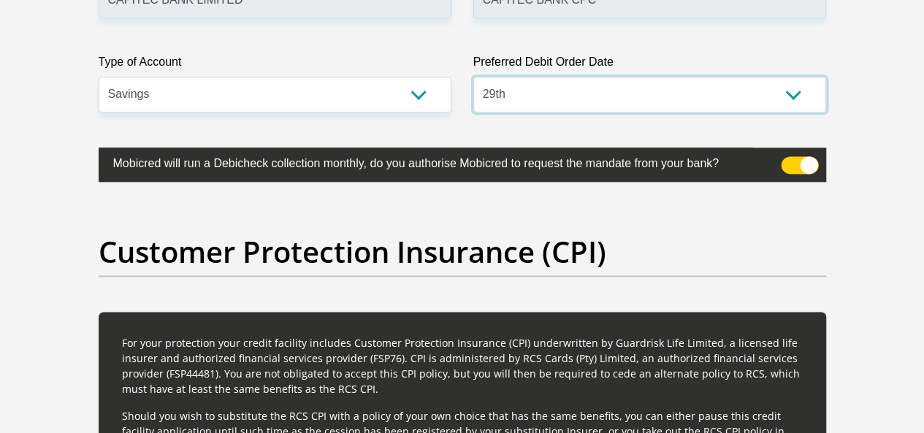
click at [785, 77] on select "1st 2nd 3rd 4th 5th 7th 18th 19th 20th 21st 22nd 23rd 24th 25th 26th 27th 28th …" at bounding box center [649, 95] width 353 height 36
select select "30"
click at [473, 77] on select "1st 2nd 3rd 4th 5th 7th 18th 19th 20th 21st 22nd 23rd 24th 25th 26th 27th 28th …" at bounding box center [649, 95] width 353 height 36
click at [811, 156] on span at bounding box center [799, 165] width 37 height 18
click at [790, 160] on input "checkbox" at bounding box center [790, 160] width 0 height 0
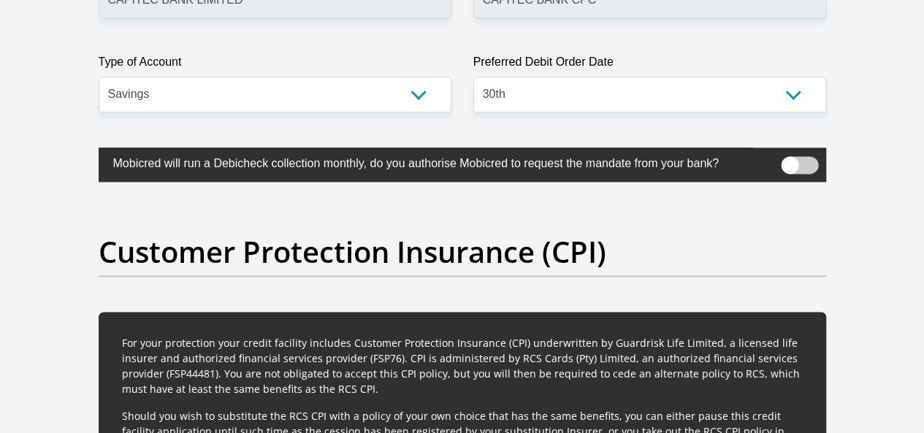
click at [811, 156] on span at bounding box center [799, 165] width 37 height 18
click at [790, 160] on input "checkbox" at bounding box center [790, 160] width 0 height 0
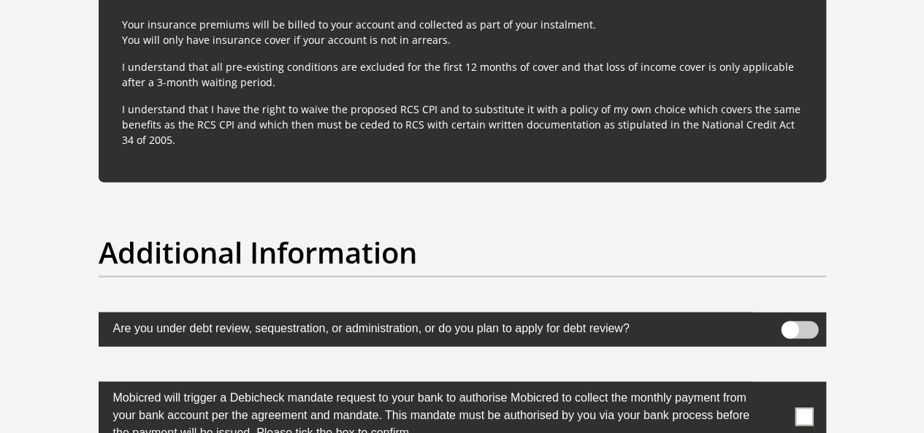
scroll to position [4456, 0]
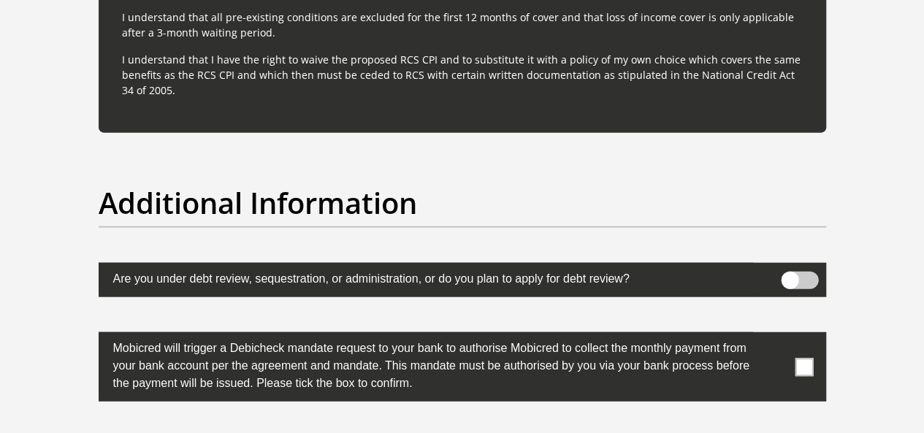
click at [807, 272] on span at bounding box center [799, 281] width 37 height 18
click at [790, 275] on input "checkbox" at bounding box center [790, 275] width 0 height 0
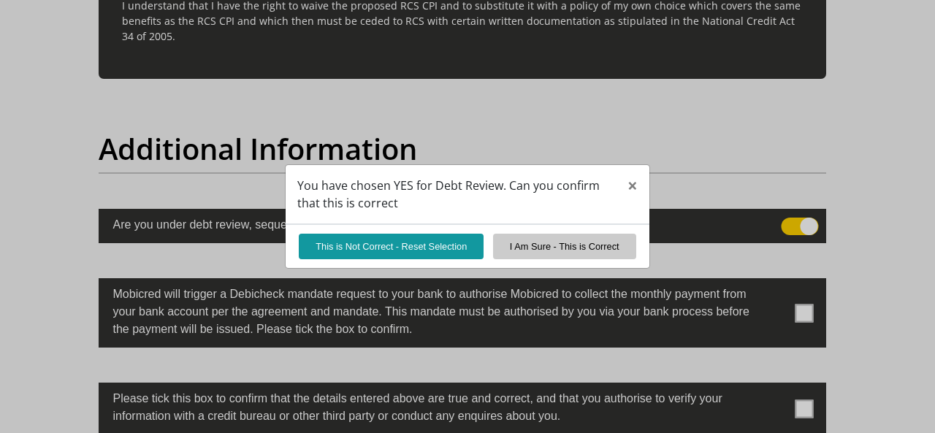
click at [637, 236] on div "This is Not Correct - Reset Selection I Am Sure - This is Correct" at bounding box center [468, 246] width 364 height 44
click at [615, 248] on button "I Am Sure - This is Correct" at bounding box center [564, 247] width 143 height 26
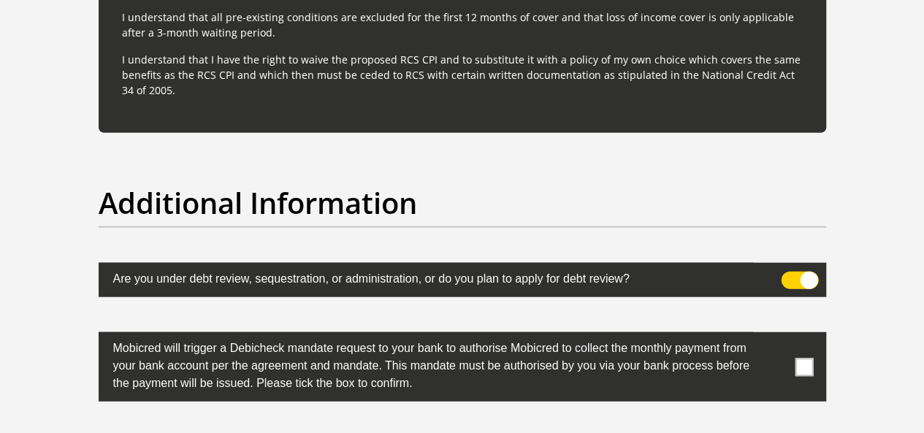
click at [812, 358] on span at bounding box center [804, 367] width 18 height 18
click at [775, 336] on input "checkbox" at bounding box center [775, 336] width 0 height 0
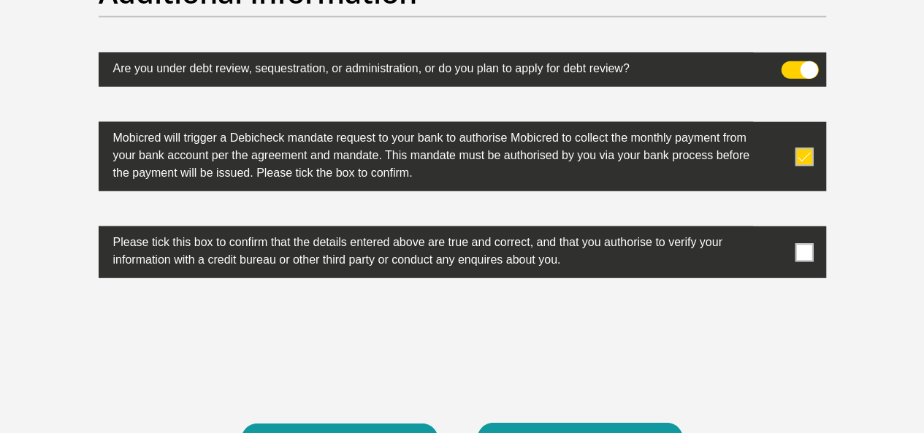
scroll to position [4685, 0]
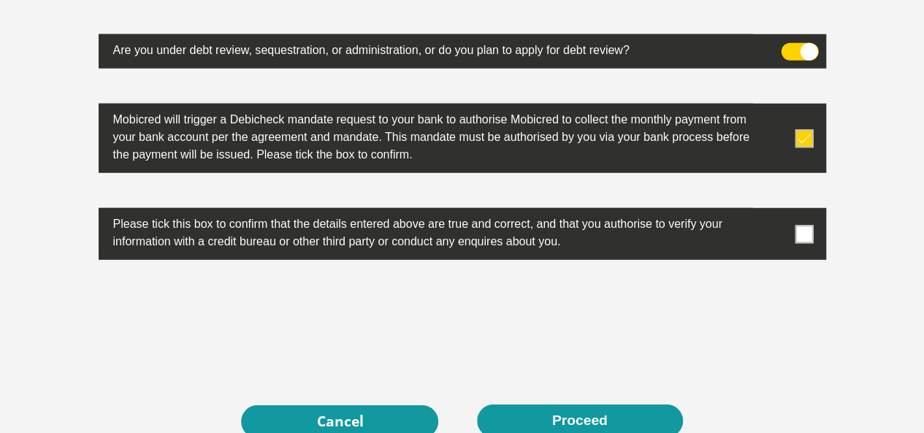
click at [792, 208] on label at bounding box center [463, 234] width 728 height 52
click at [775, 212] on input "checkbox" at bounding box center [775, 212] width 0 height 0
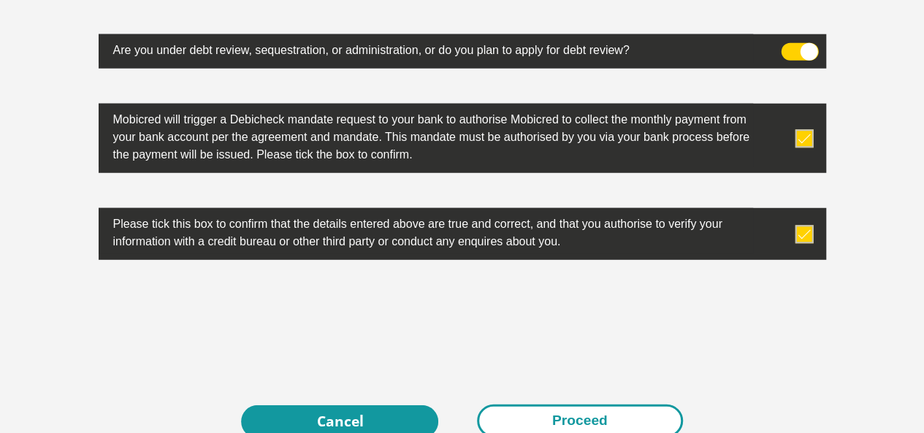
click at [549, 405] on button "Proceed" at bounding box center [580, 421] width 206 height 33
